Goal: Task Accomplishment & Management: Use online tool/utility

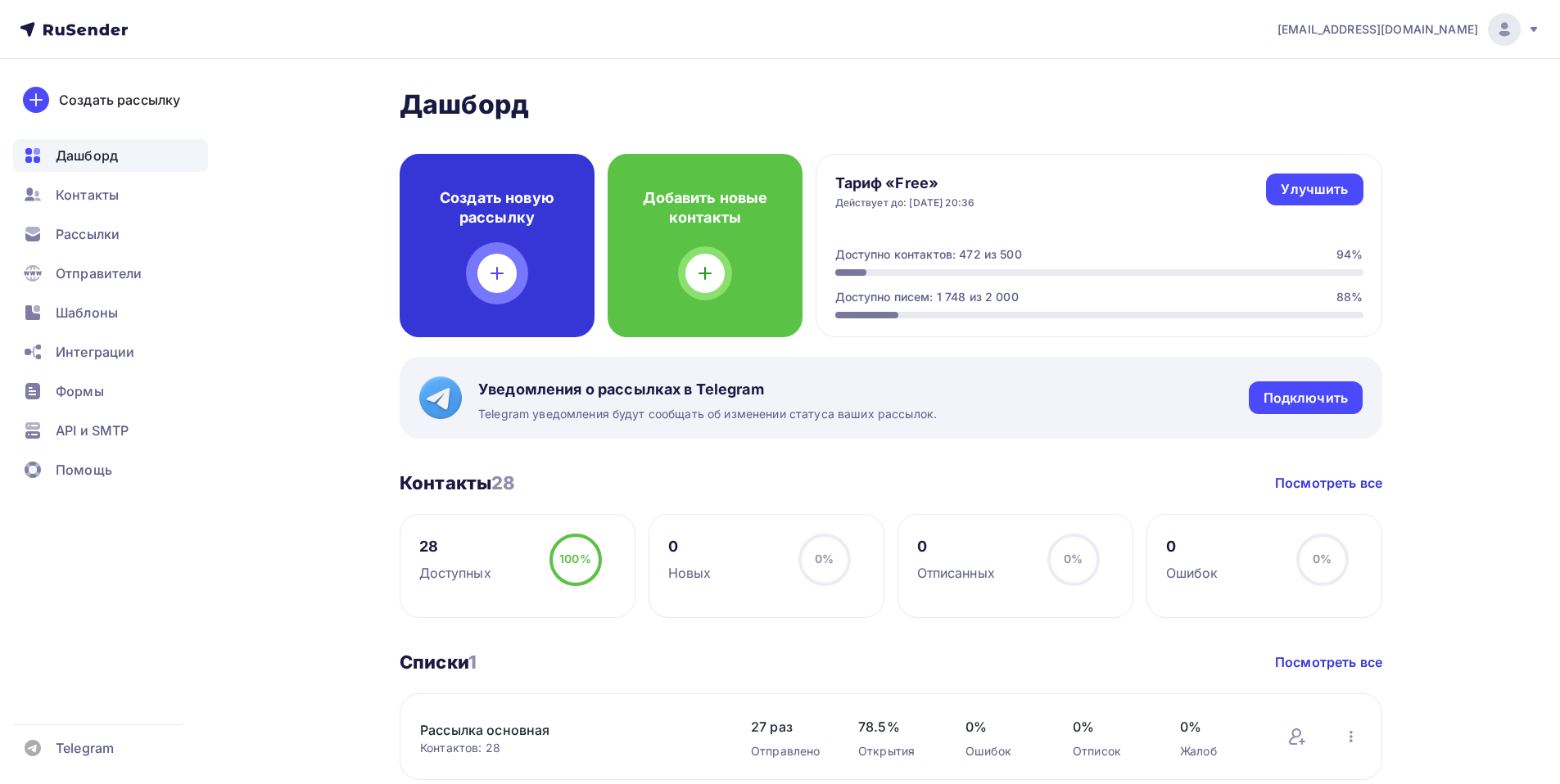
click at [473, 224] on h4 "Создать новую рассылку" at bounding box center [497, 208] width 142 height 40
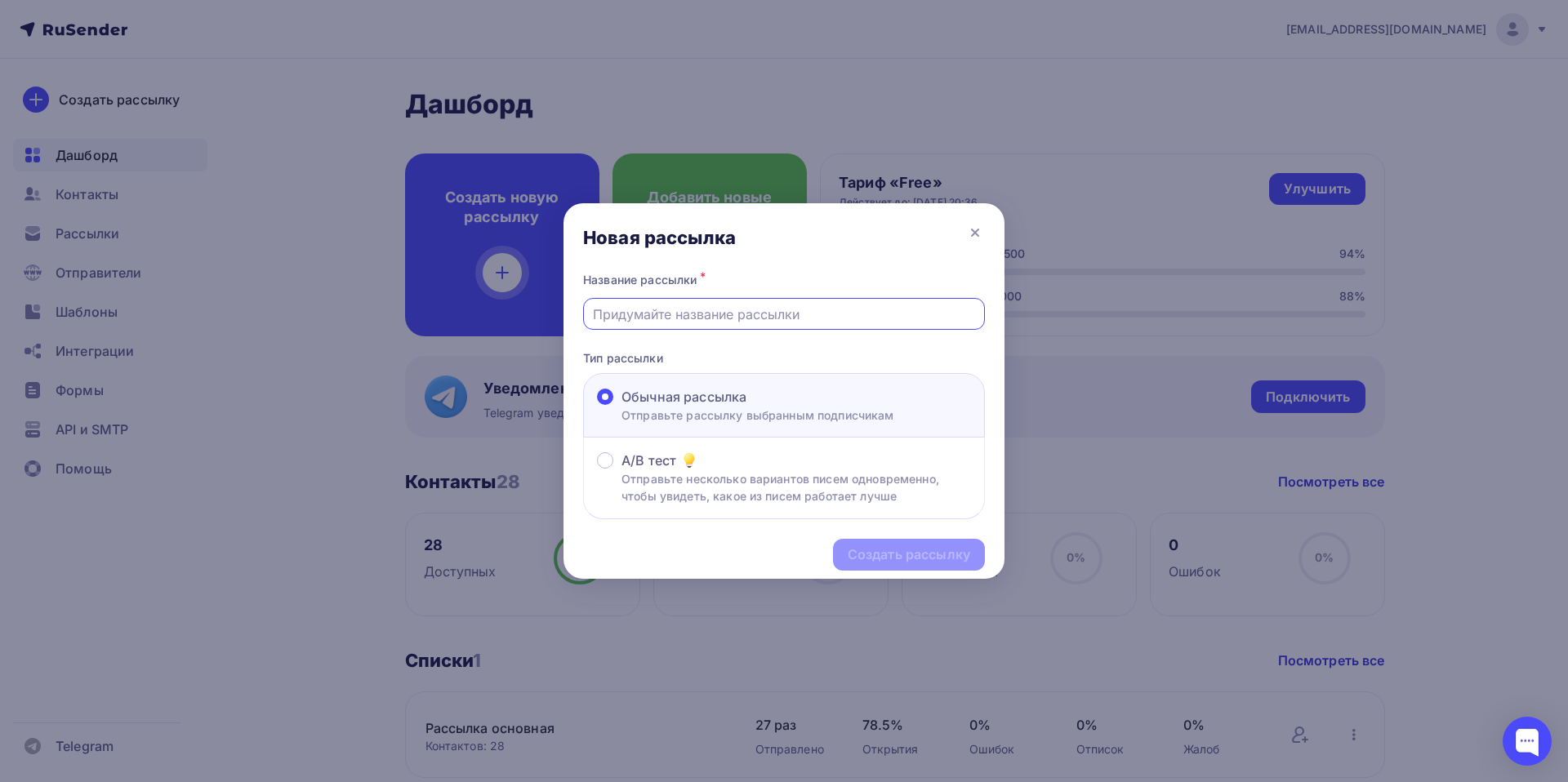
click at [647, 314] on input "text" at bounding box center [784, 314] width 383 height 19
paste input "[PERSON_NAME] 10,09,"
click at [753, 315] on input "[PERSON_NAME] 10,09," at bounding box center [784, 314] width 383 height 19
type input "[PERSON_NAME]"
click at [912, 555] on div "Создать рассылку" at bounding box center [909, 555] width 123 height 18
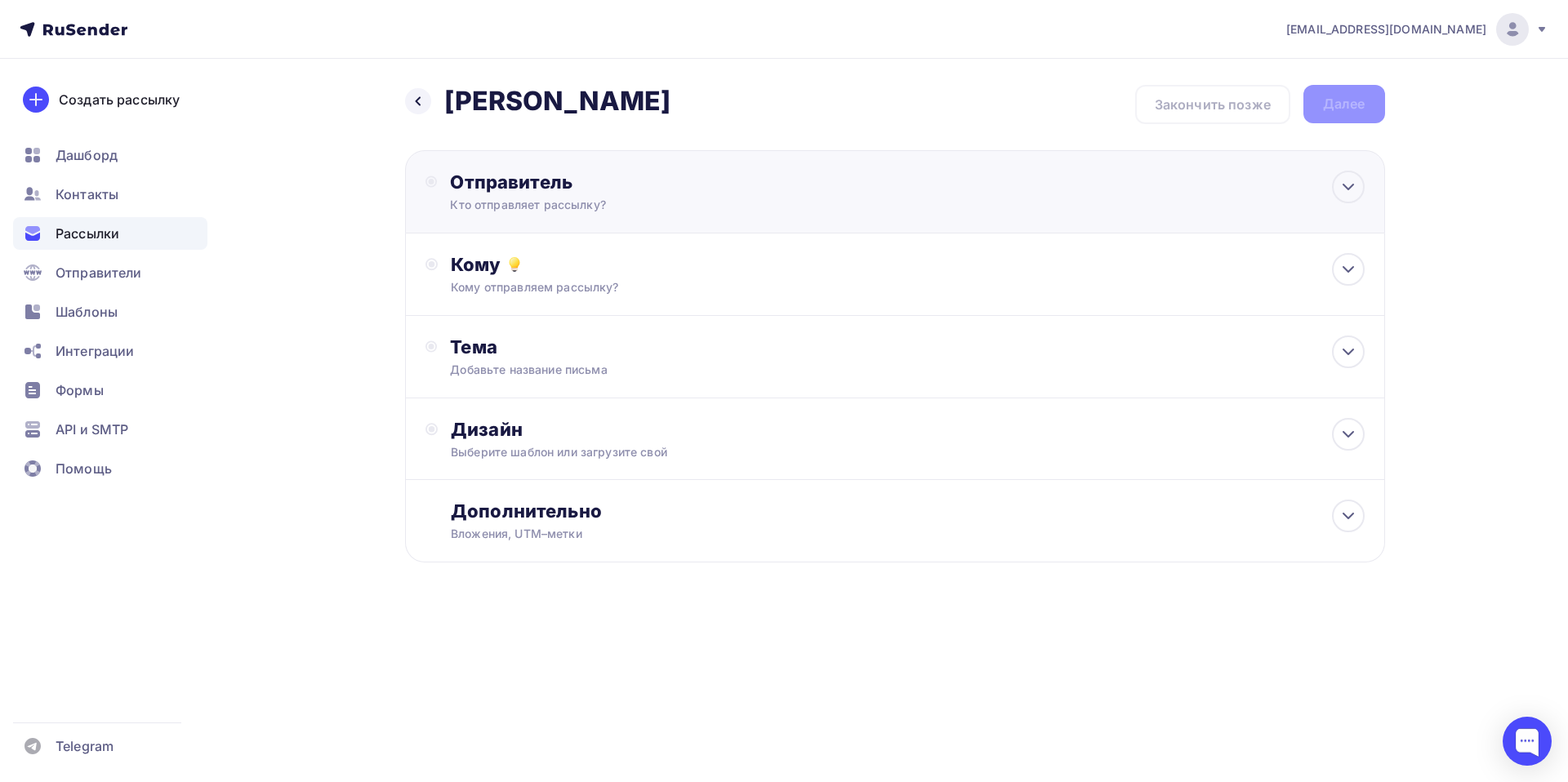
click at [491, 189] on div "Отправитель" at bounding box center [626, 182] width 353 height 23
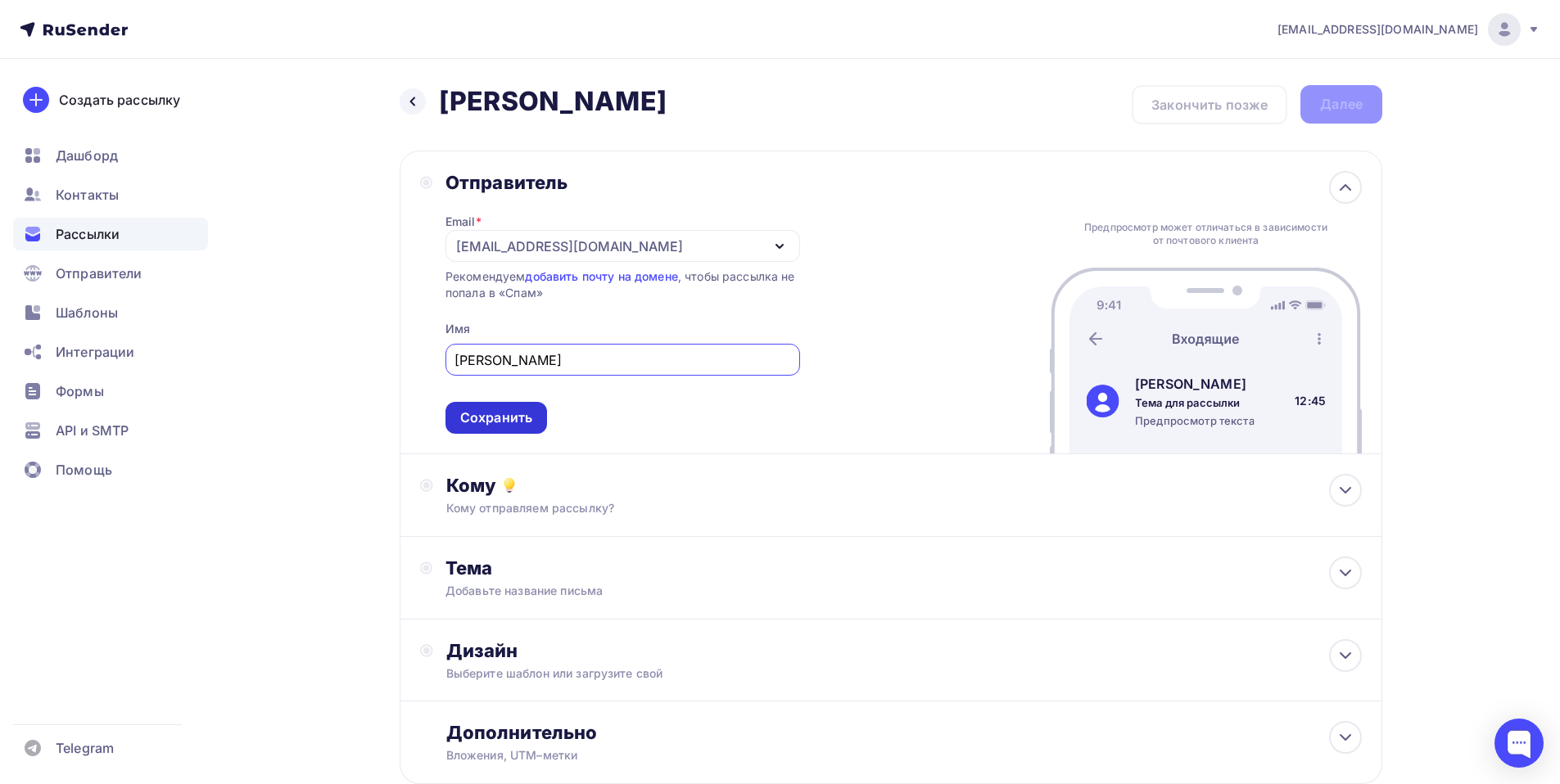
type input "[PERSON_NAME]"
click at [458, 406] on div "Сохранить" at bounding box center [497, 418] width 102 height 32
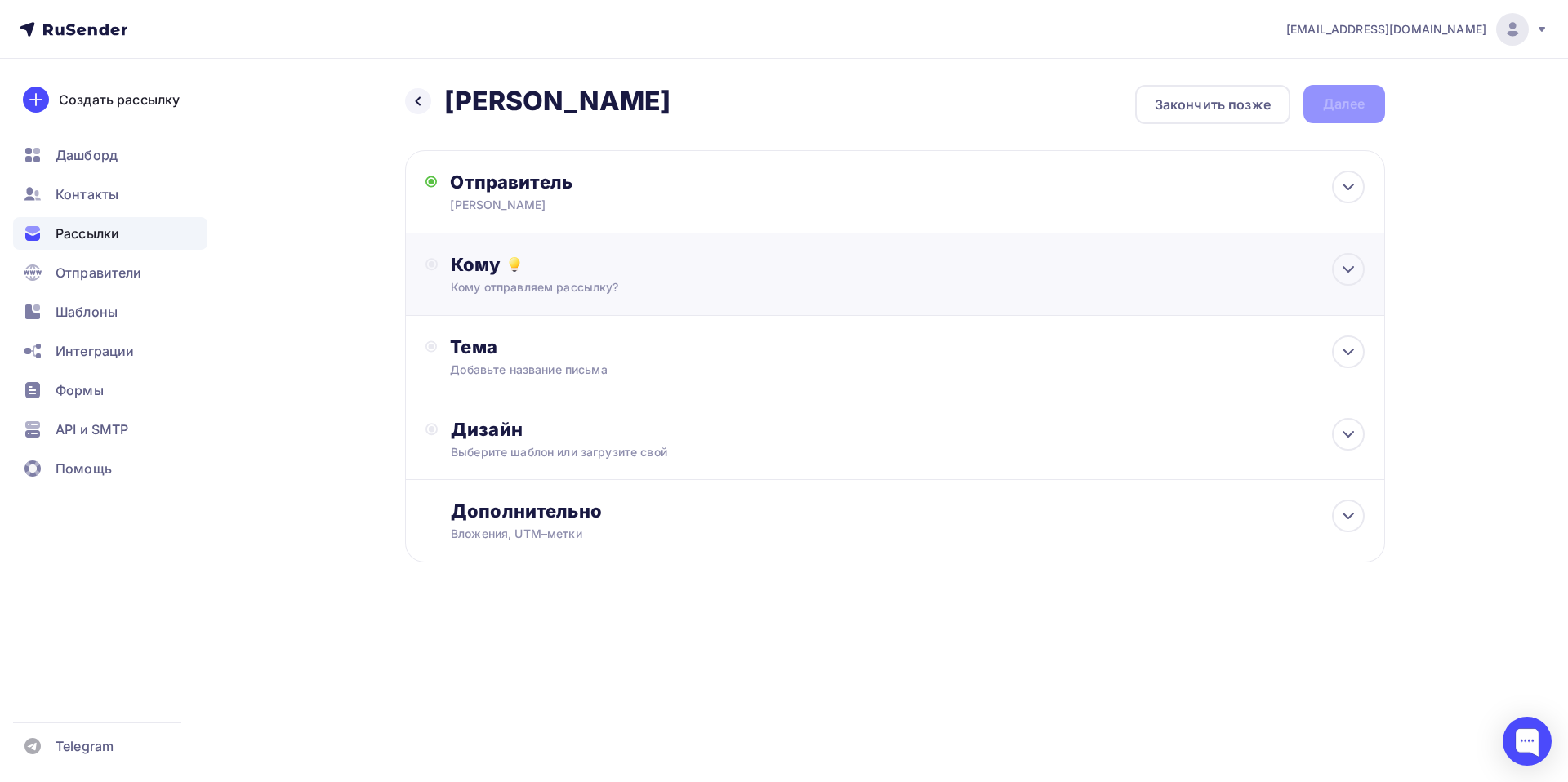
click at [481, 267] on div "Кому" at bounding box center [908, 265] width 913 height 23
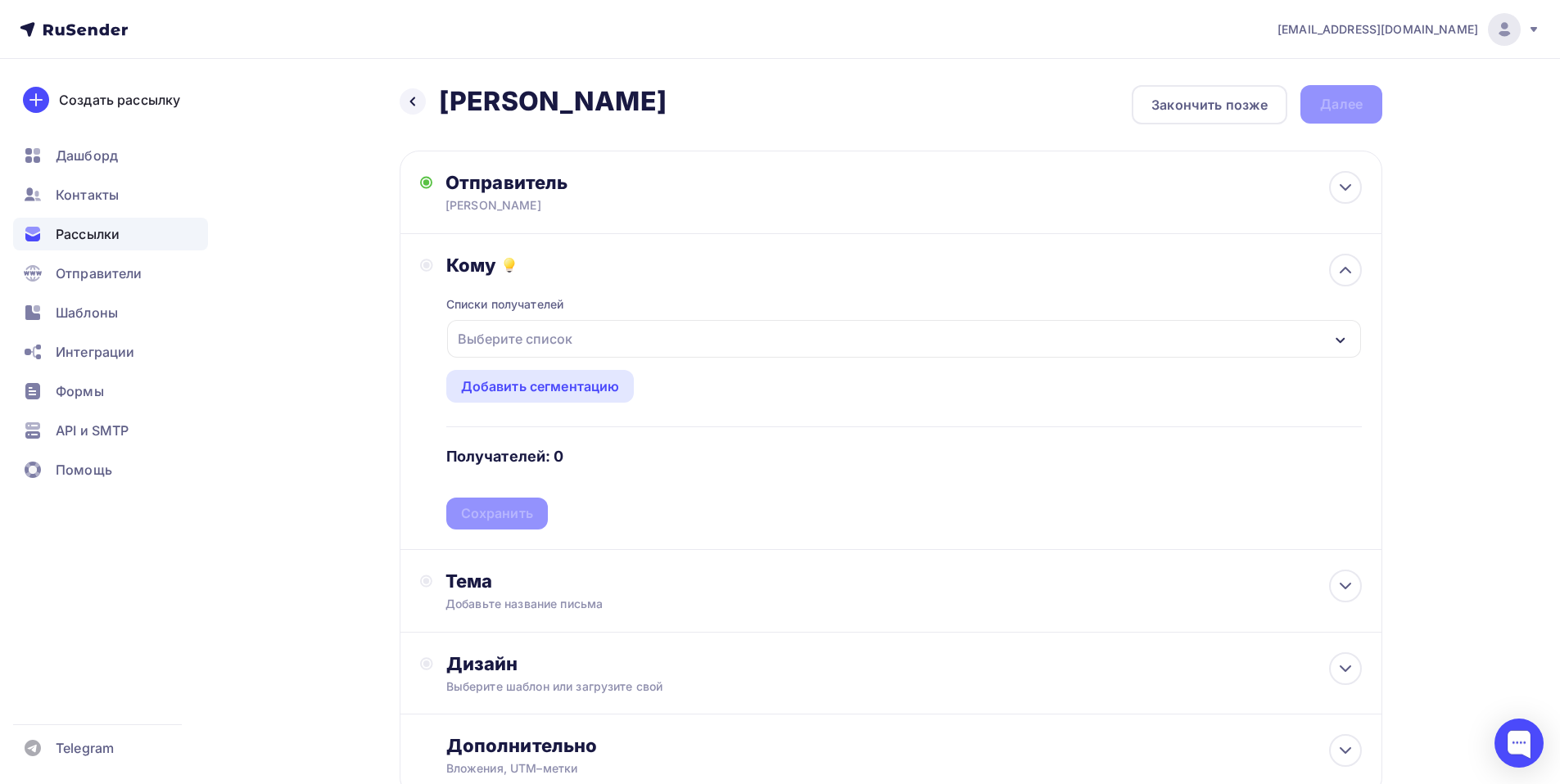
click at [497, 334] on div "Выберите список" at bounding box center [515, 339] width 128 height 30
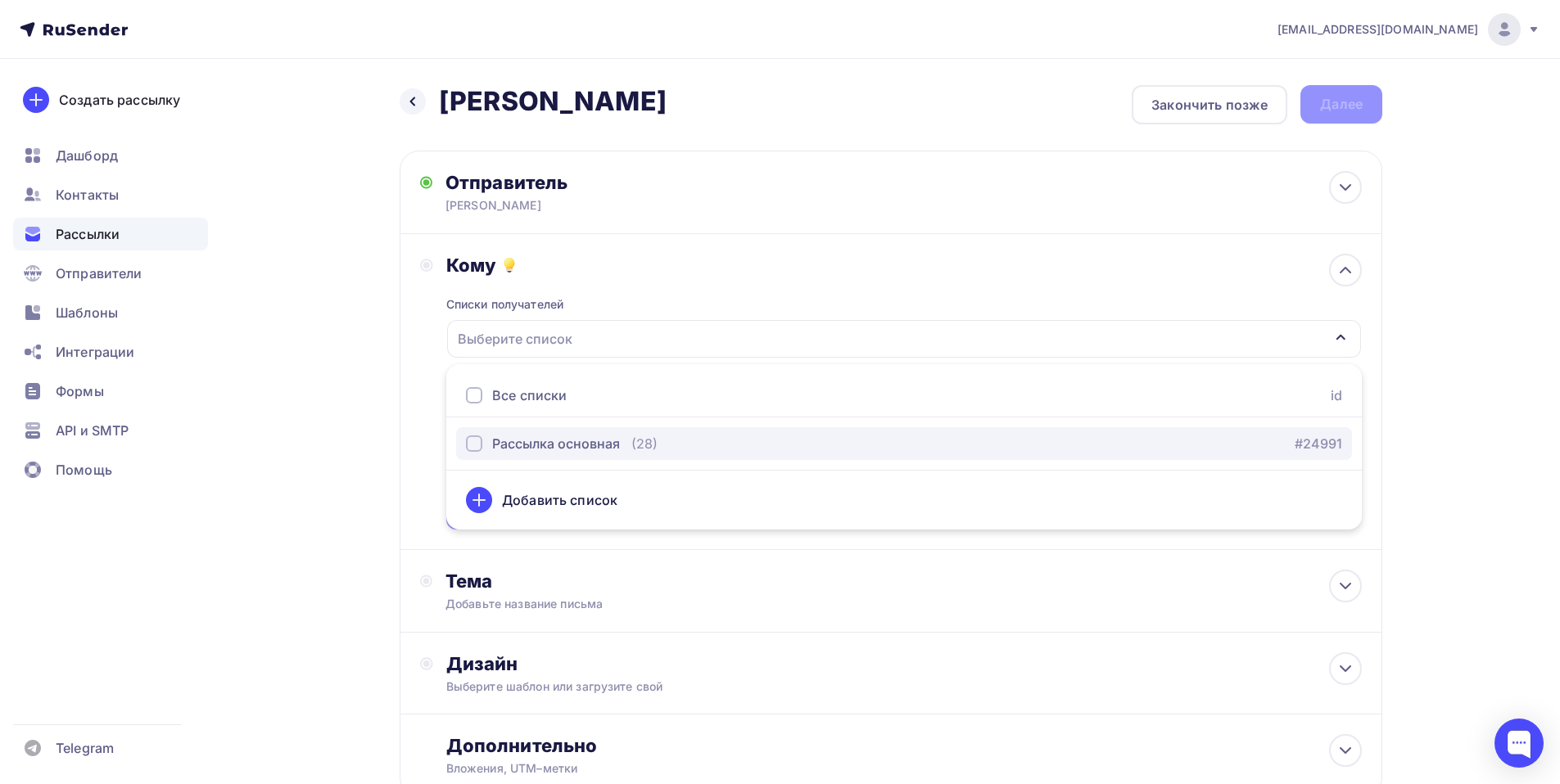
click at [563, 444] on div "Рассылка основная" at bounding box center [556, 443] width 128 height 19
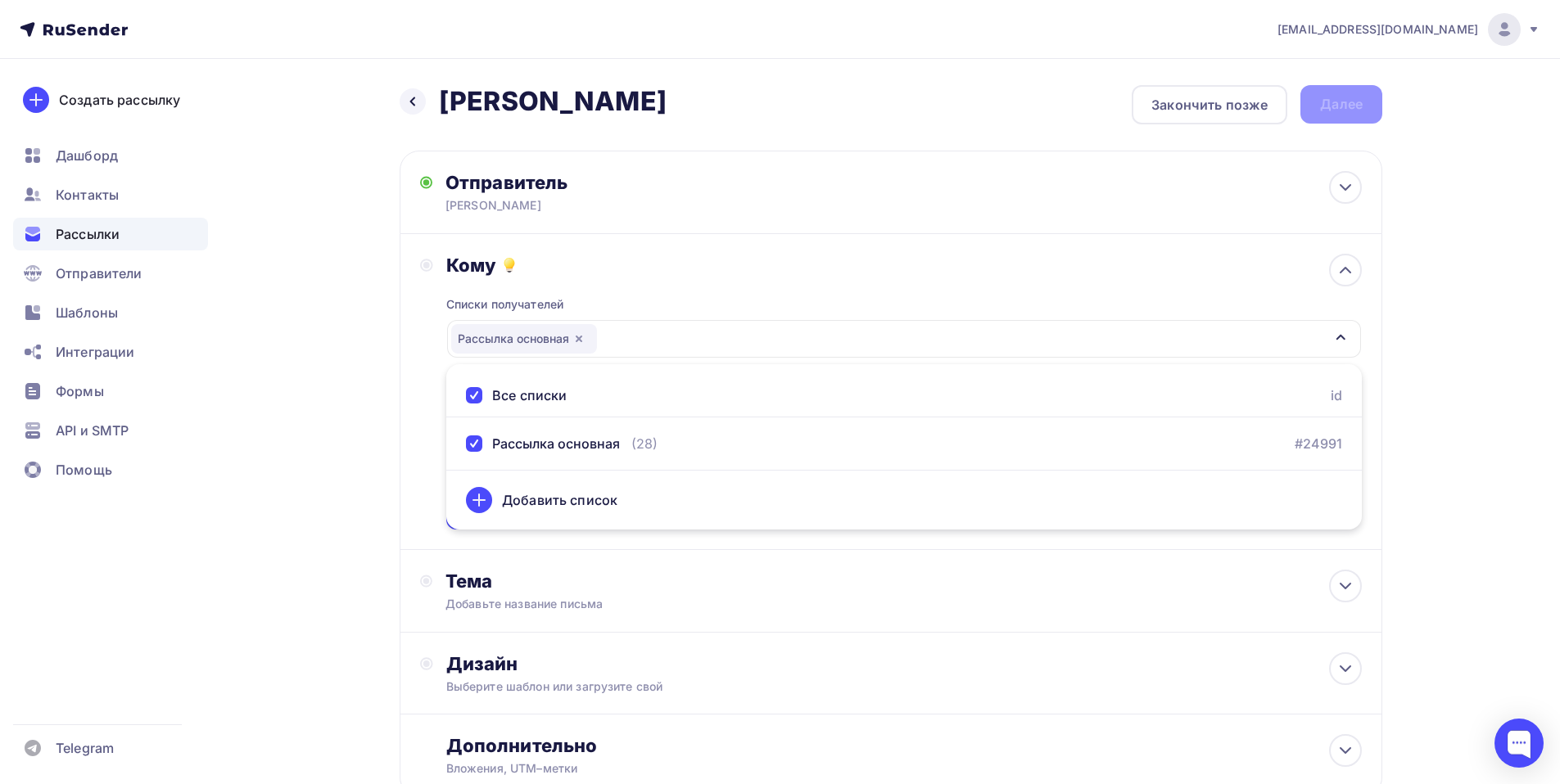
click at [431, 452] on div "Кому Списки получателей Рассылка основная Все списки id Рассылка основная (28) …" at bounding box center [891, 392] width 941 height 276
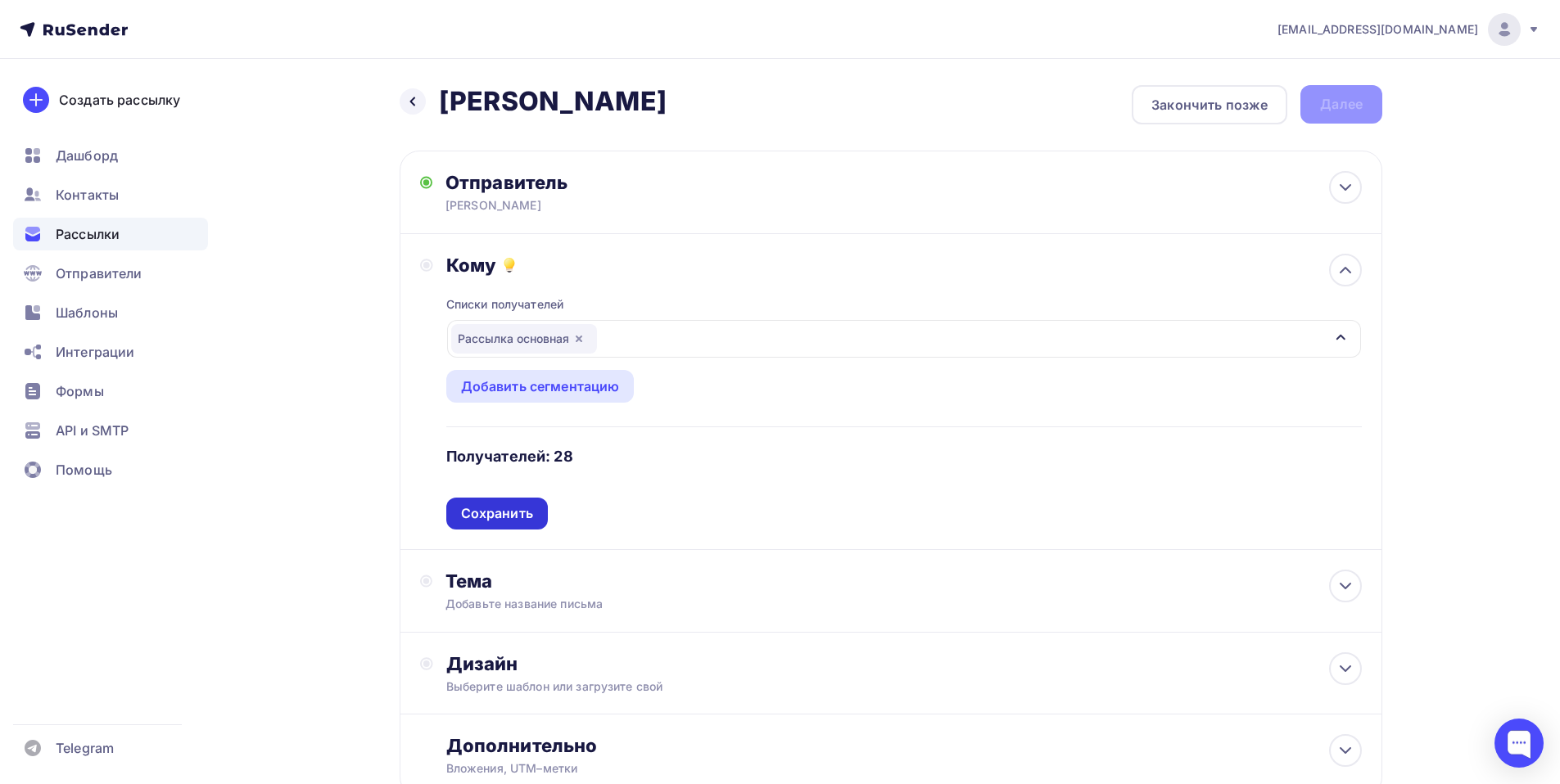
click at [519, 513] on div "Сохранить" at bounding box center [497, 514] width 72 height 18
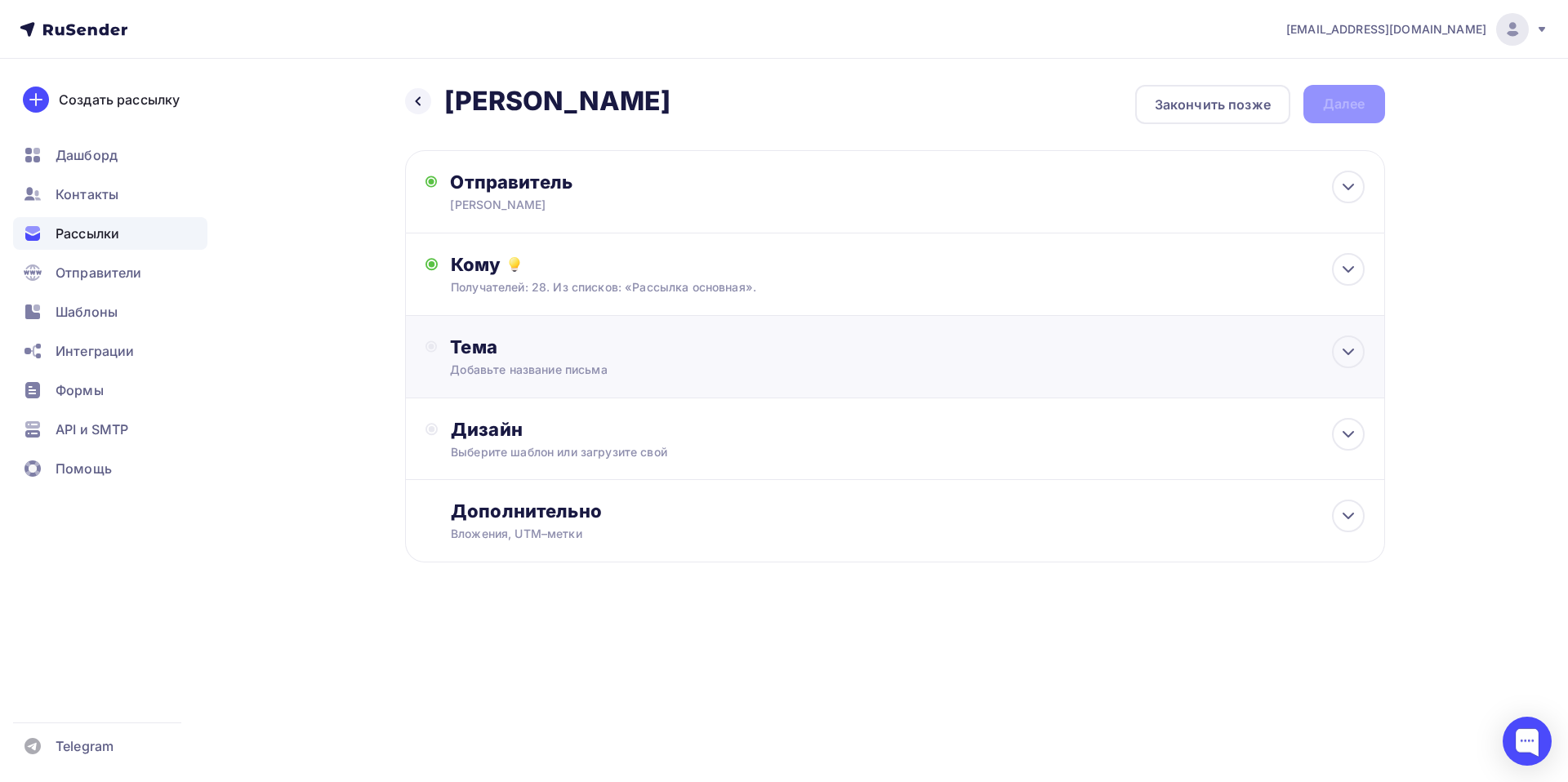
click at [490, 346] on div "Тема" at bounding box center [612, 347] width 323 height 23
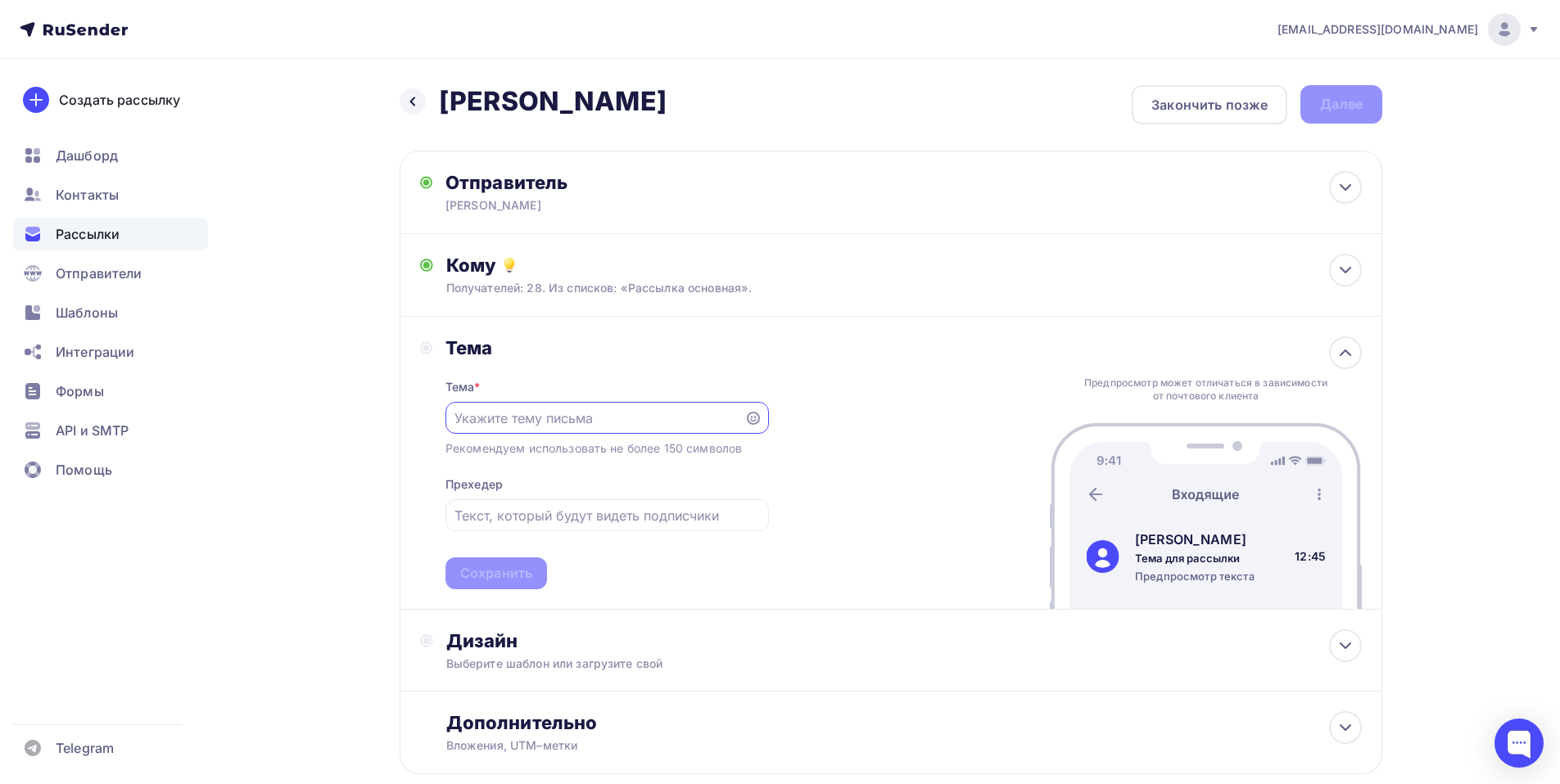
paste input "[PERSON_NAME] 10,09,"
type input "[PERSON_NAME] 10,09,"
click at [473, 567] on div "Сохранить" at bounding box center [497, 573] width 72 height 18
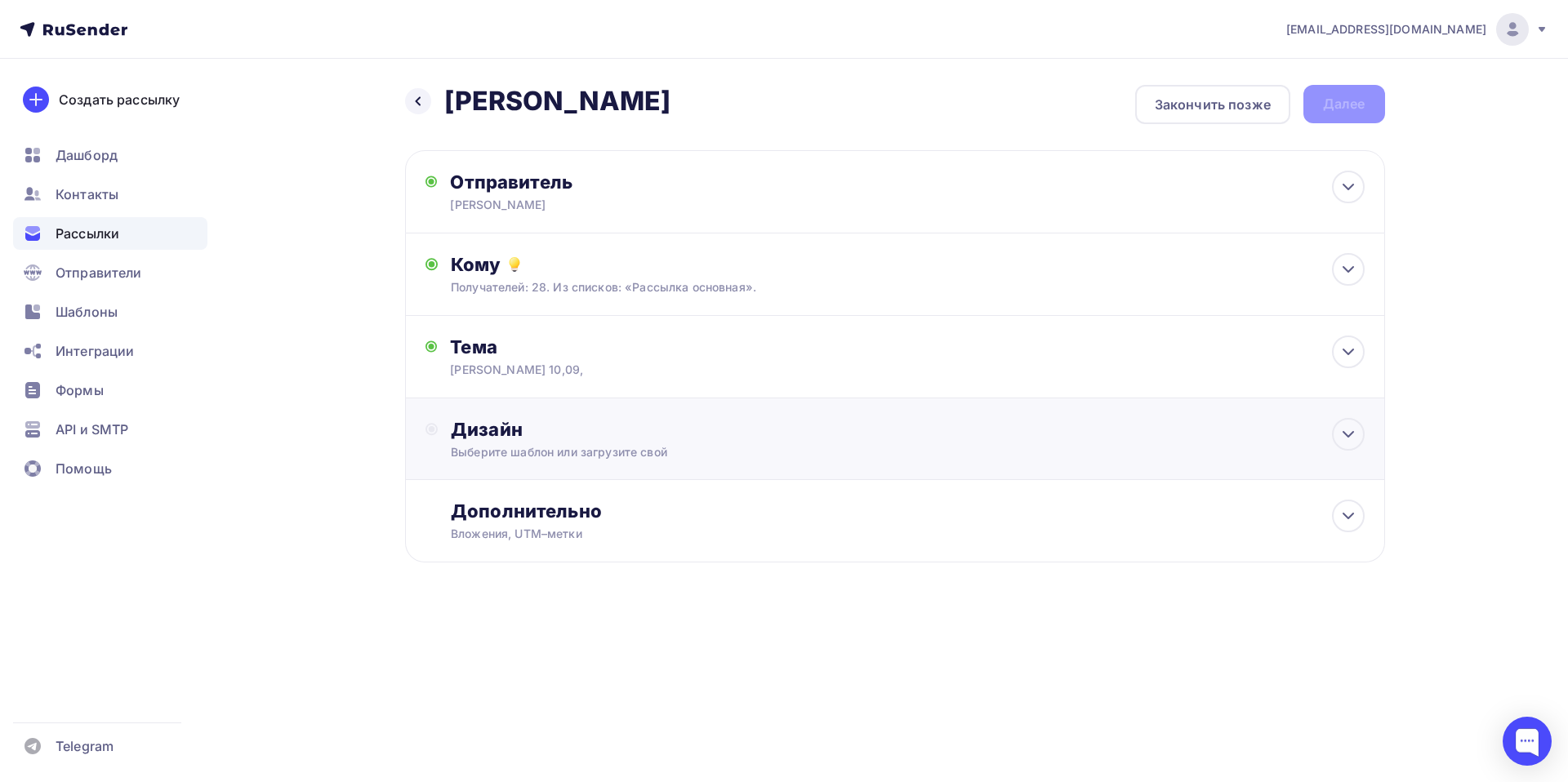
click at [485, 438] on div "Дизайн" at bounding box center [908, 429] width 913 height 23
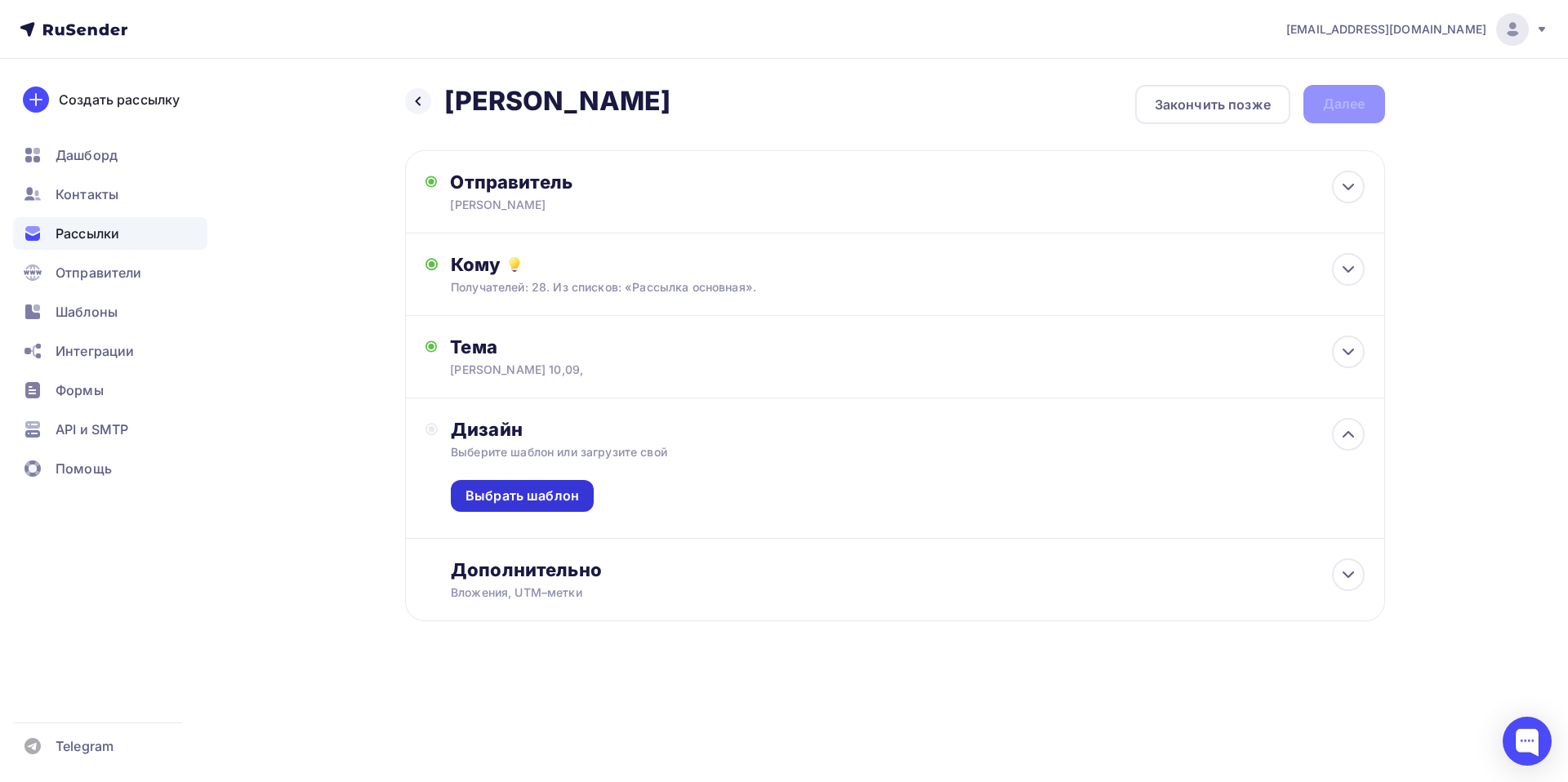
click at [523, 496] on div "Выбрать шаблон" at bounding box center [522, 496] width 113 height 18
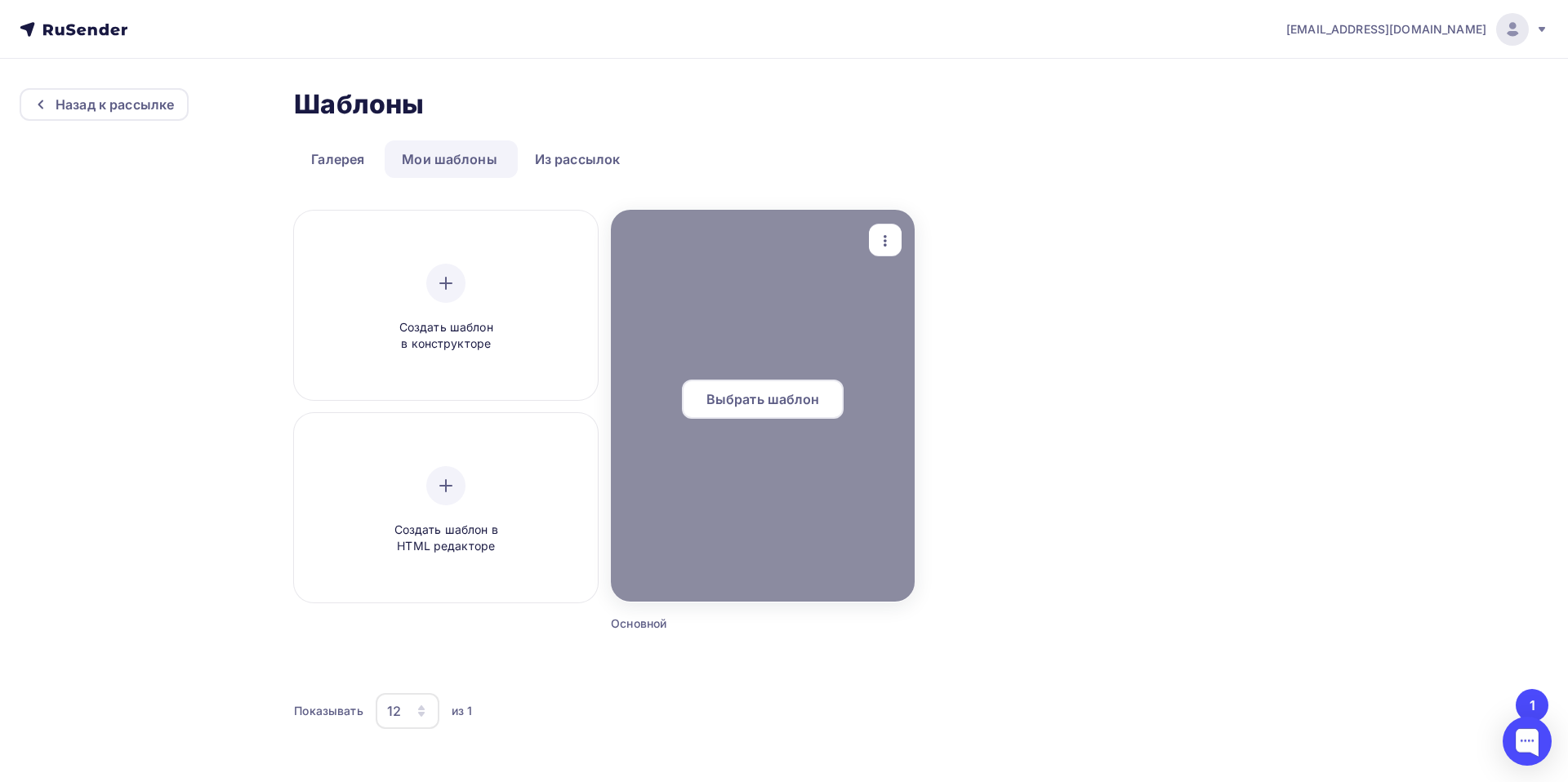
click at [737, 409] on div "Выбрать шаблон" at bounding box center [762, 399] width 161 height 40
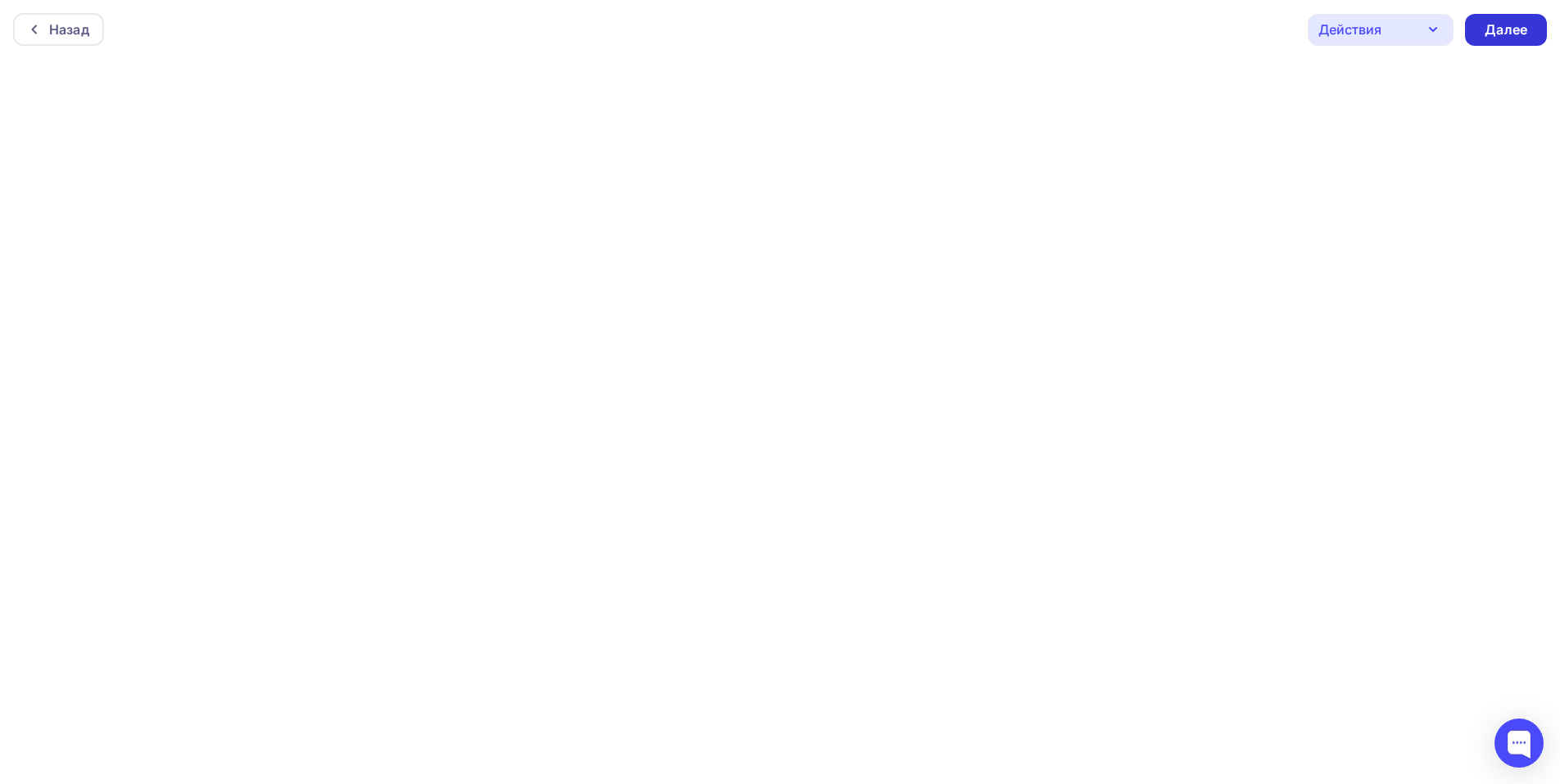
click at [1499, 27] on div "Далее" at bounding box center [1506, 30] width 43 height 18
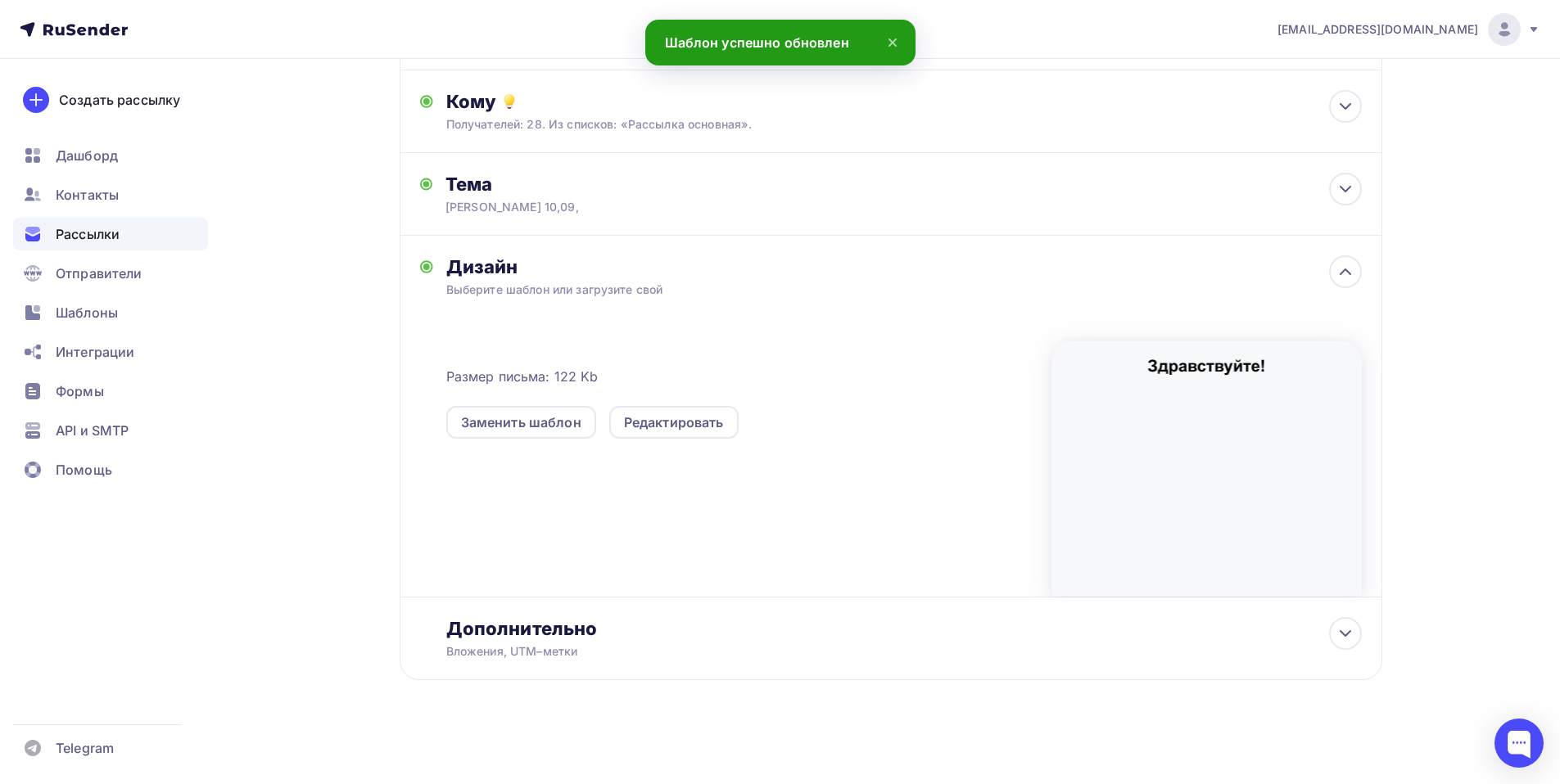
scroll to position [165, 0]
click at [493, 623] on div "Дополнительно" at bounding box center [904, 627] width 915 height 23
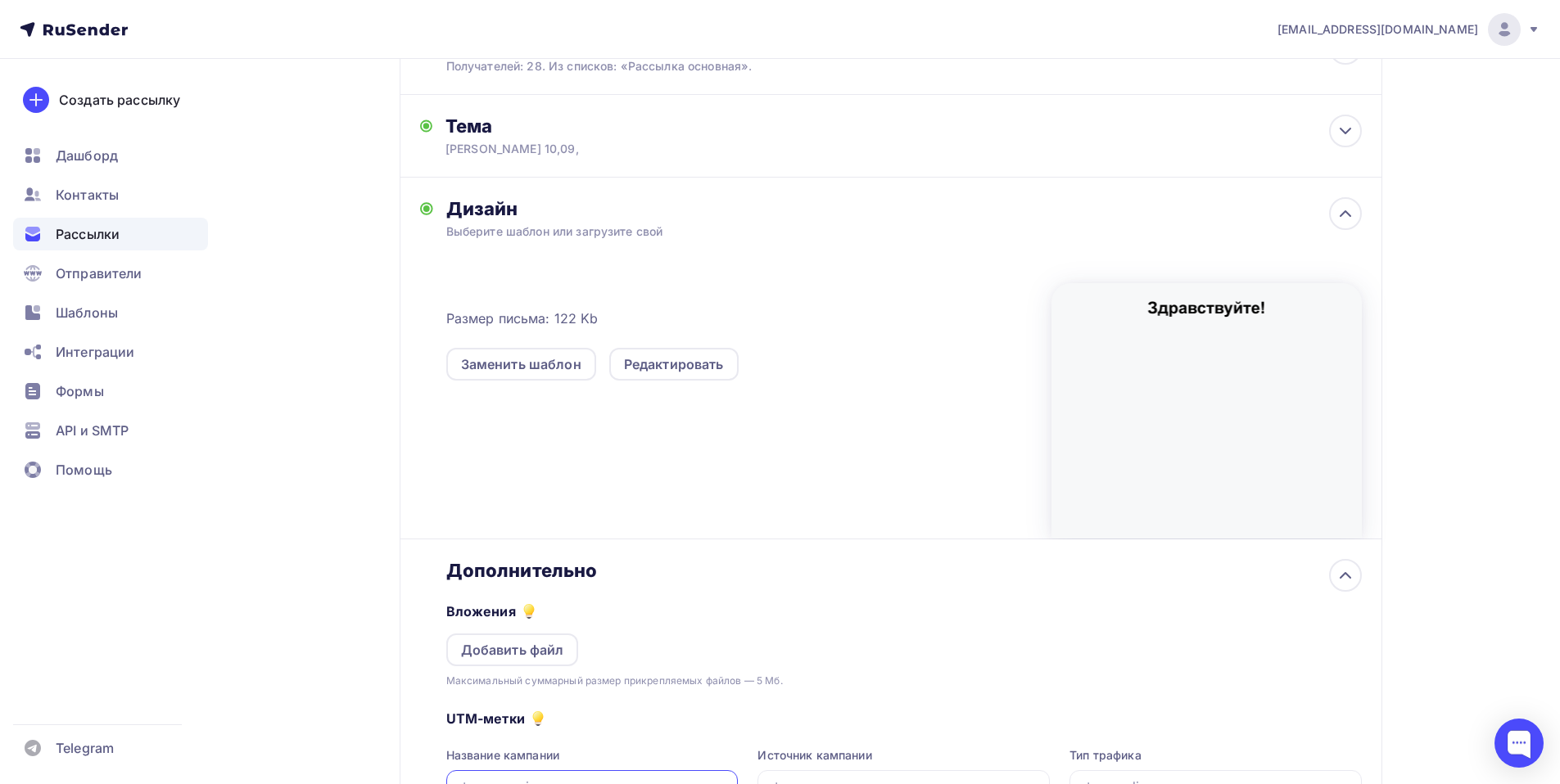
scroll to position [410, 0]
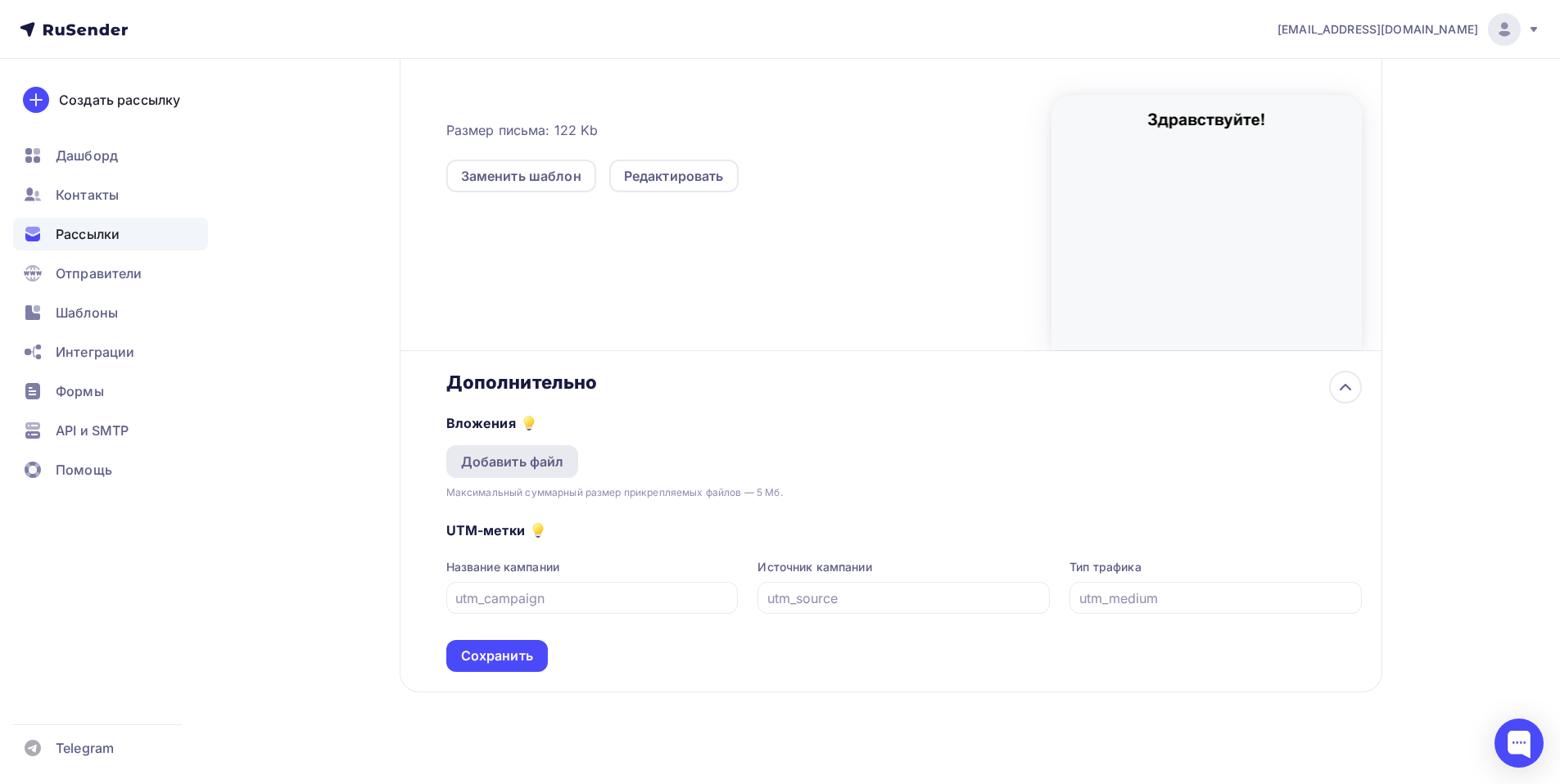
click at [512, 459] on div "Добавить файл" at bounding box center [513, 461] width 104 height 19
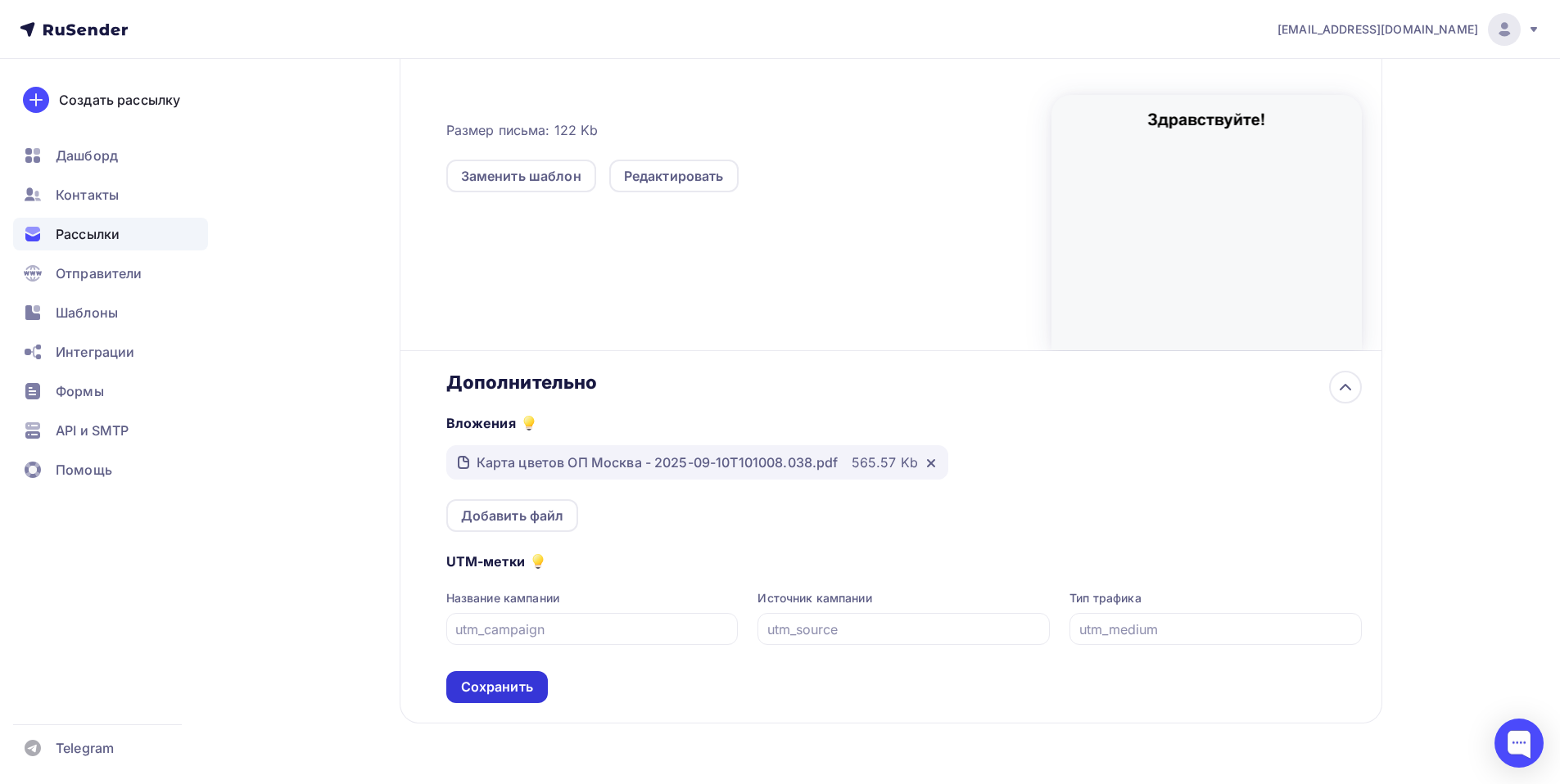
click at [500, 679] on div "Сохранить" at bounding box center [497, 687] width 72 height 18
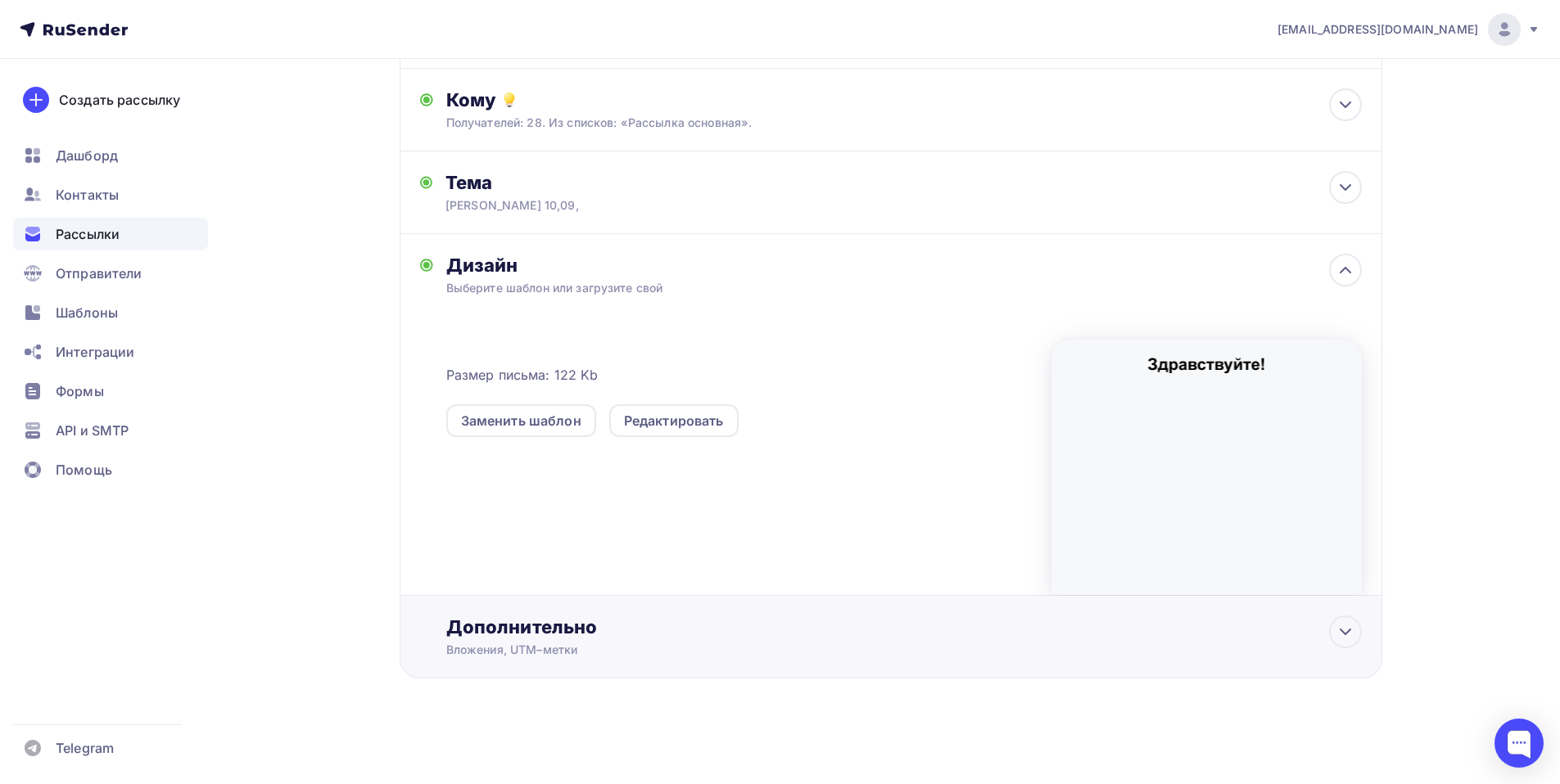
scroll to position [165, 0]
click at [510, 631] on div "Дополнительно" at bounding box center [904, 627] width 915 height 23
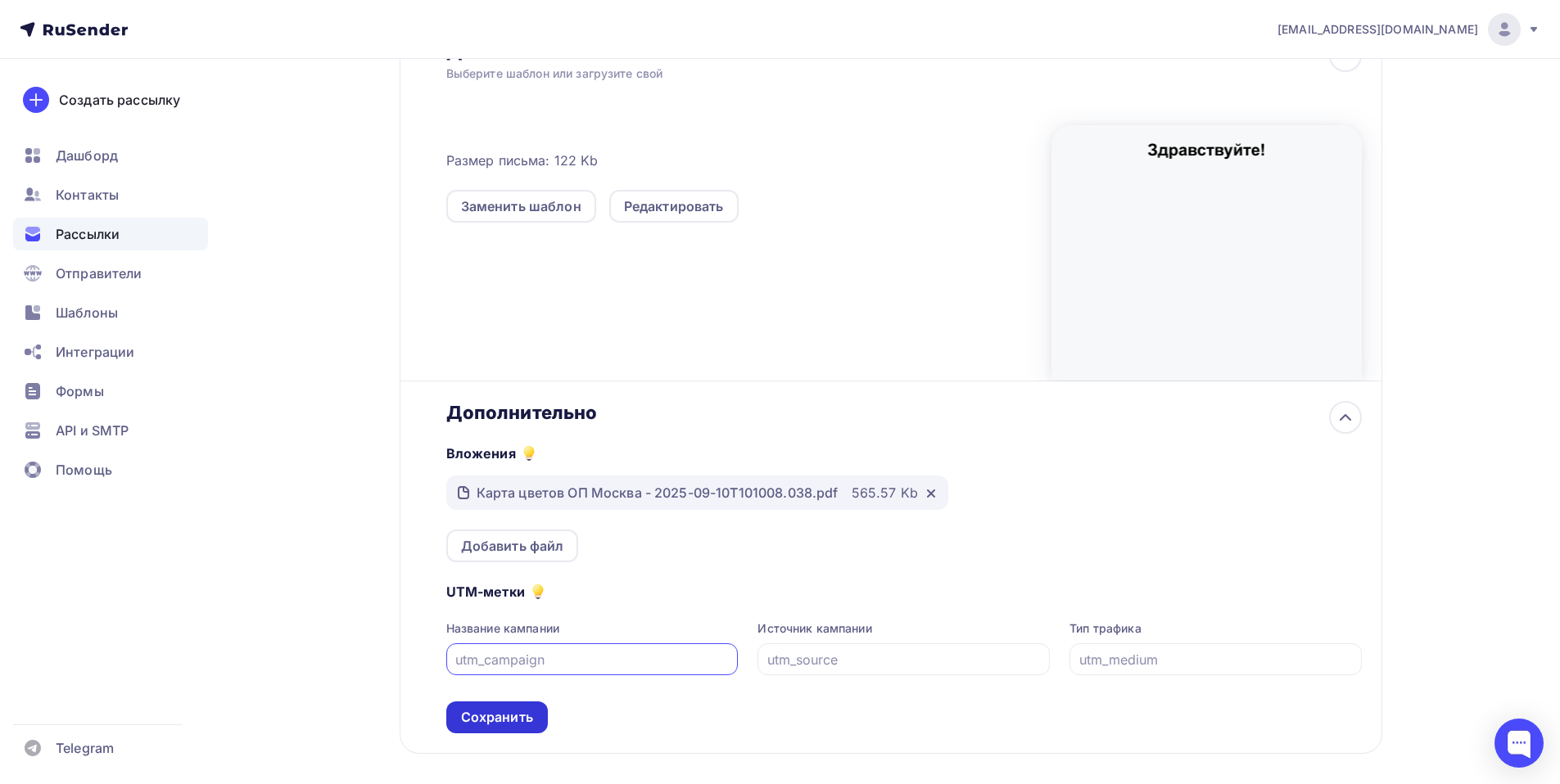
scroll to position [455, 0]
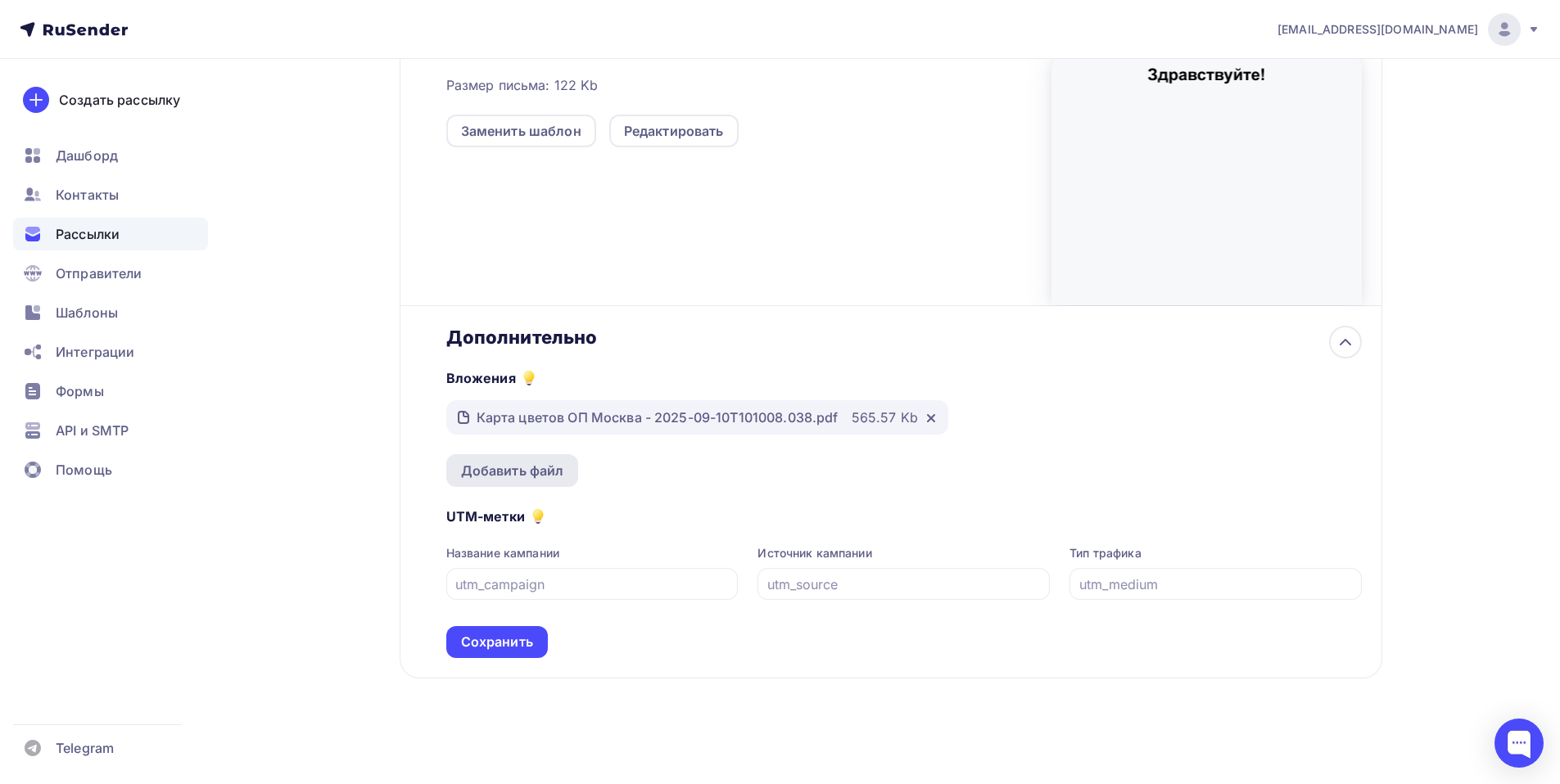
click at [496, 458] on div "Добавить файл" at bounding box center [512, 470] width 132 height 32
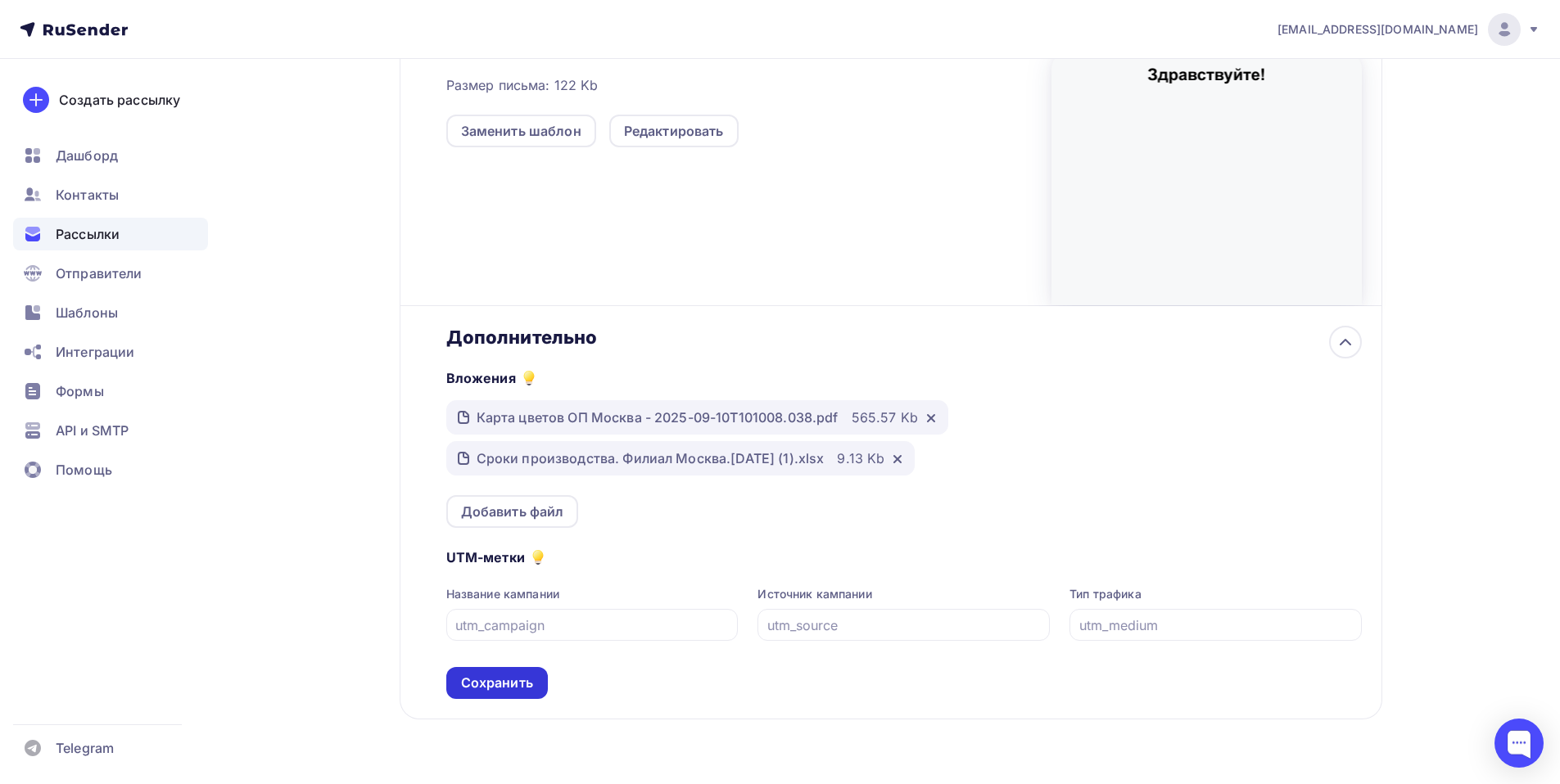
click at [494, 678] on div "Сохранить" at bounding box center [497, 683] width 72 height 18
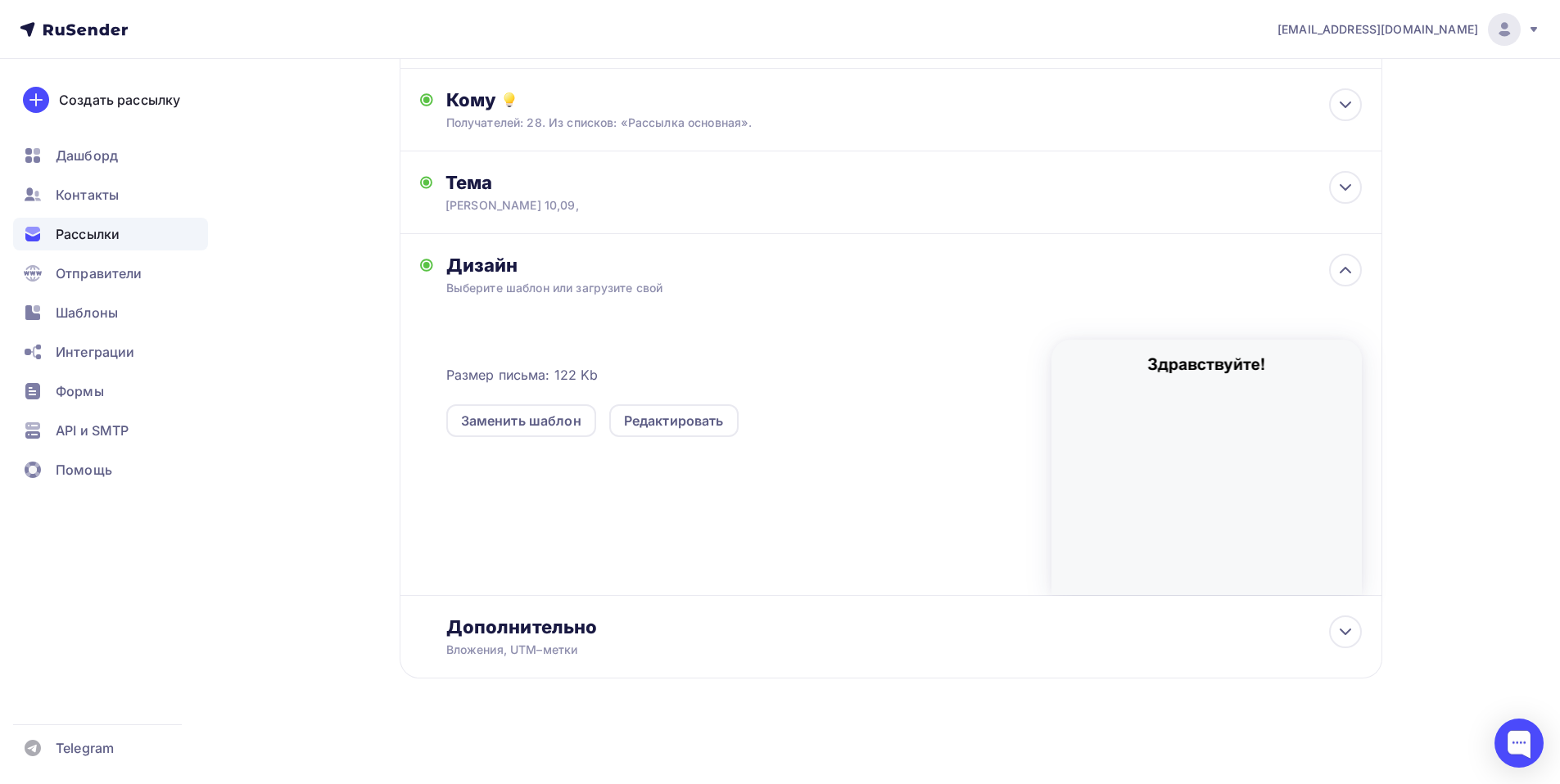
scroll to position [0, 0]
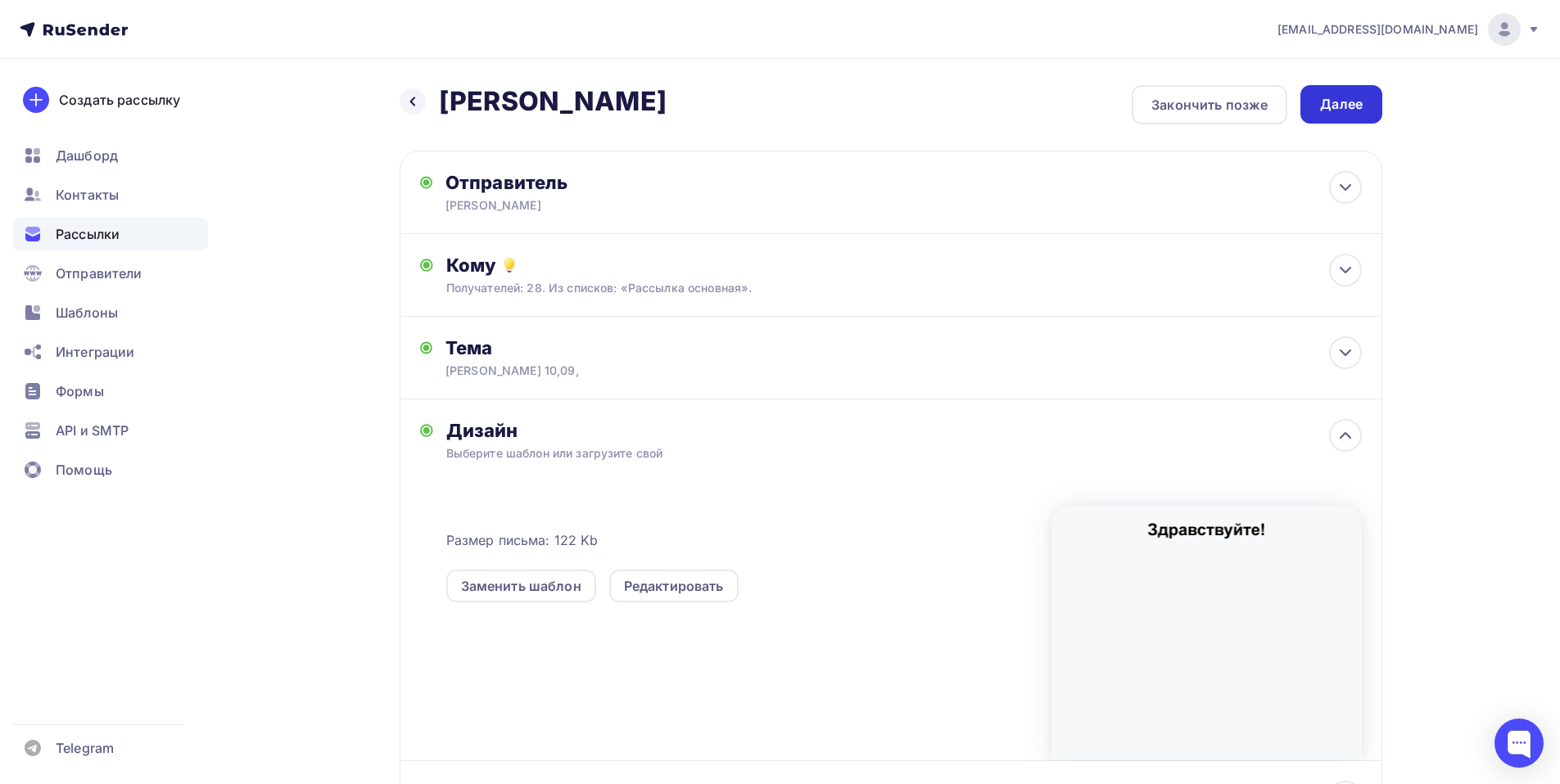
click at [1333, 106] on div "Далее" at bounding box center [1342, 104] width 43 height 18
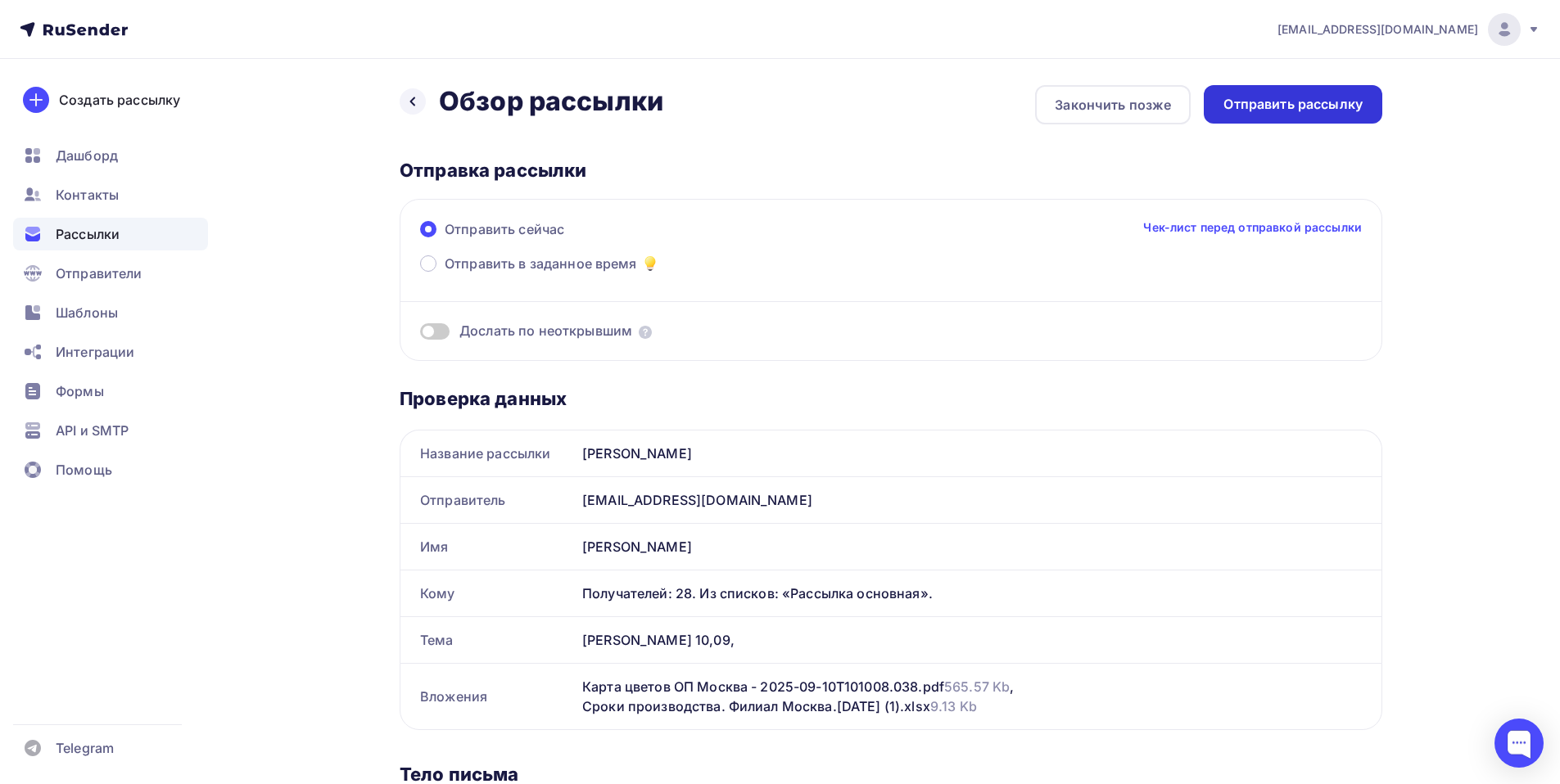
click at [1306, 96] on div "Отправить рассылку" at bounding box center [1293, 104] width 140 height 18
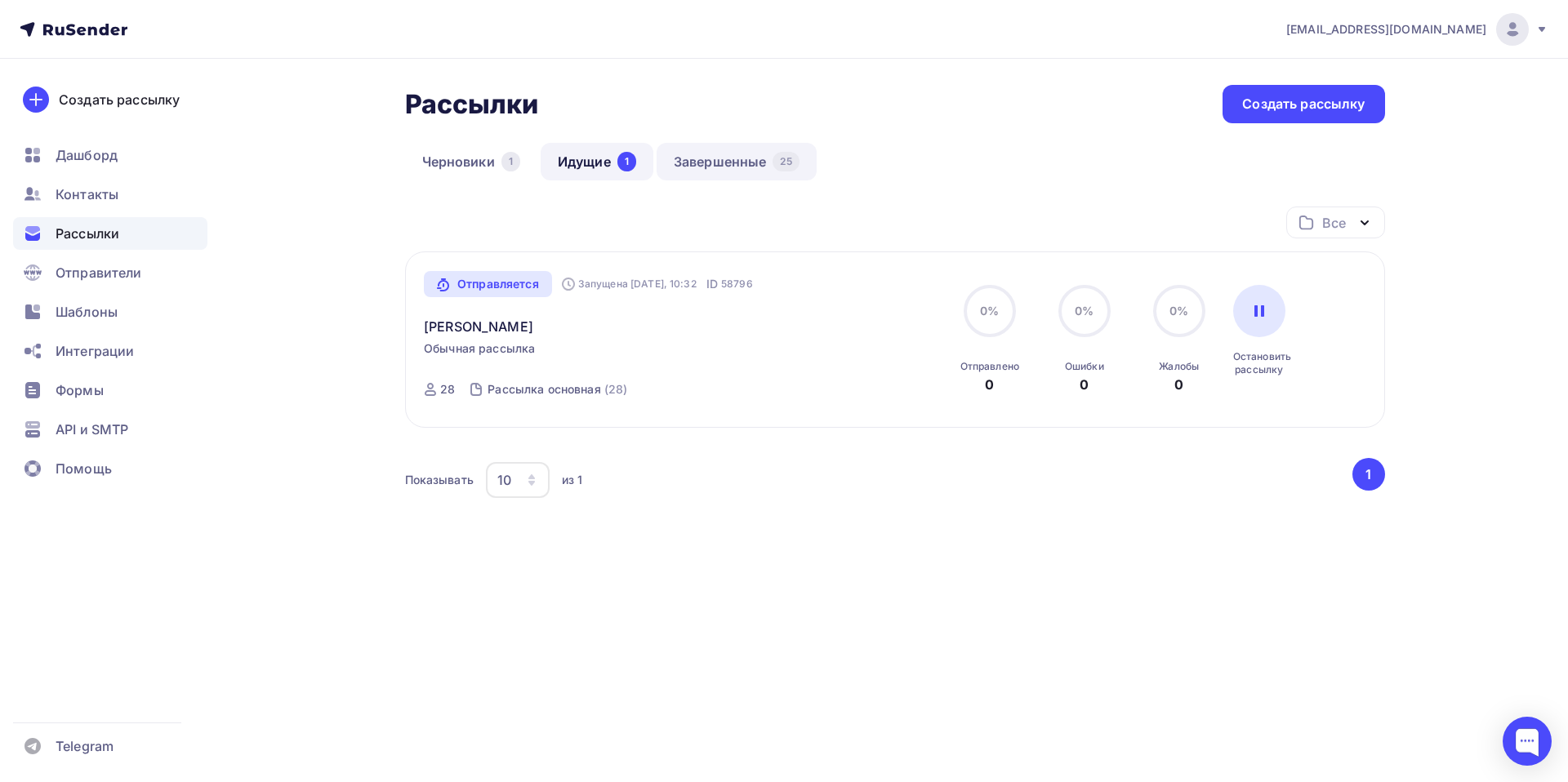
click at [732, 148] on link "Завершенные 25" at bounding box center [737, 161] width 160 height 38
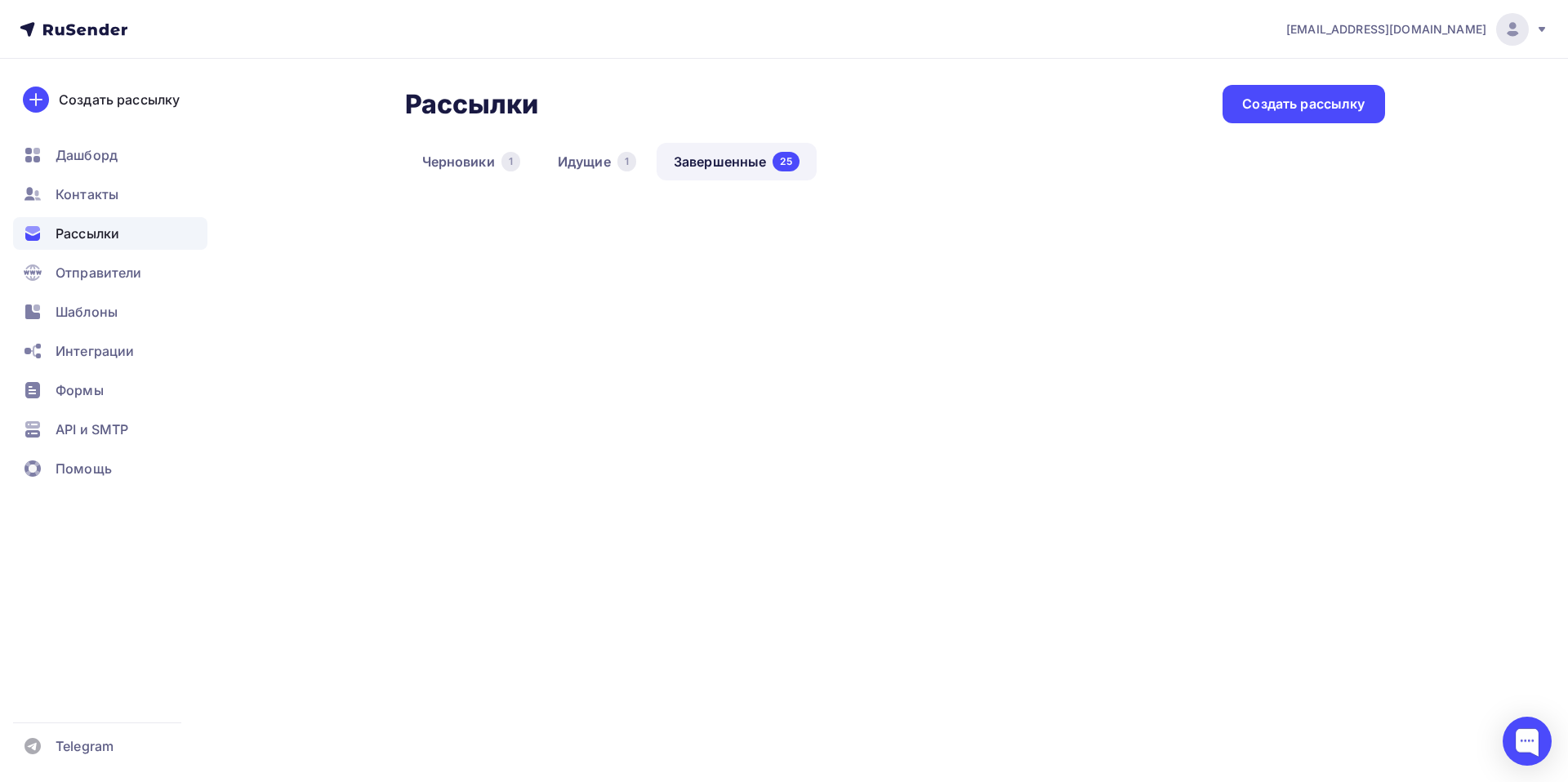
click at [732, 148] on link "Завершенные 25" at bounding box center [737, 161] width 160 height 38
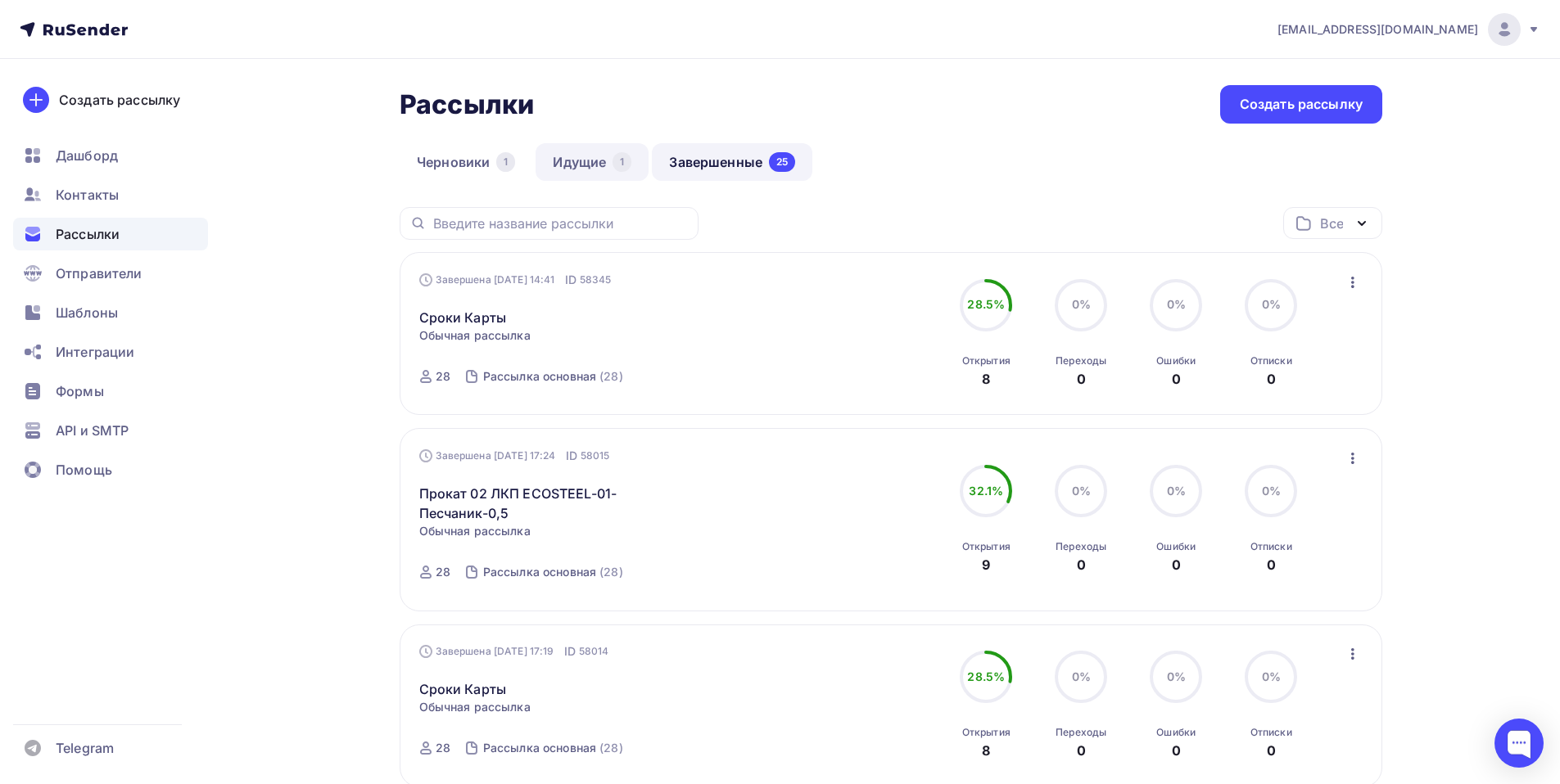
click at [596, 164] on link "Идущие 1" at bounding box center [592, 162] width 113 height 38
